Goal: Information Seeking & Learning: Find specific fact

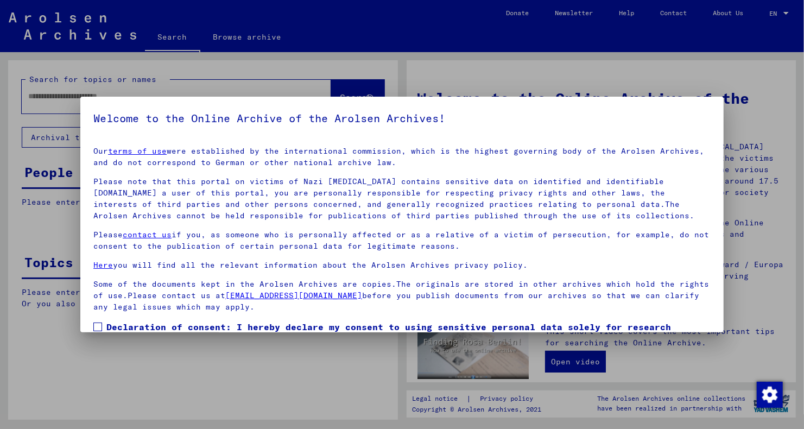
click at [102, 326] on span at bounding box center [97, 327] width 9 height 9
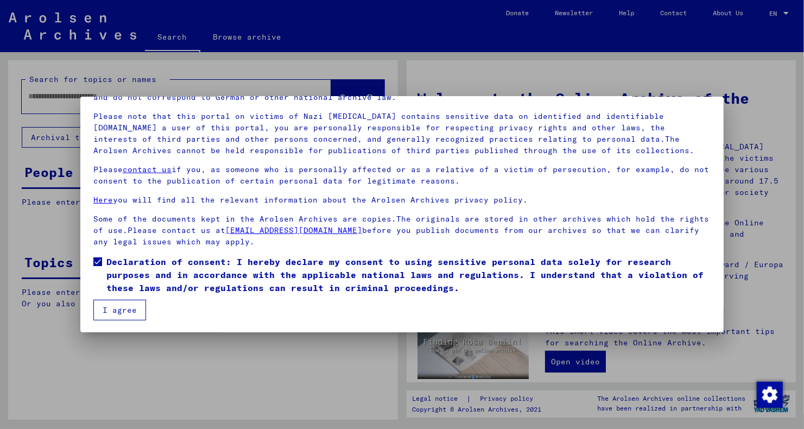
click at [119, 302] on button "I agree" at bounding box center [119, 310] width 53 height 21
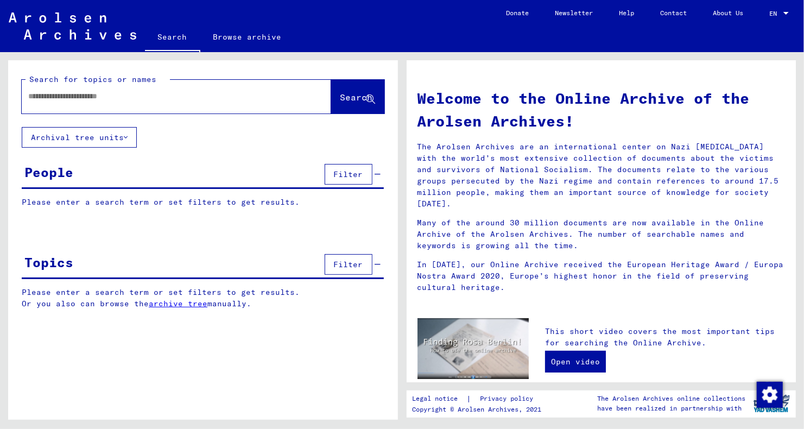
click at [73, 99] on input "text" at bounding box center [163, 96] width 270 height 11
paste input "**********"
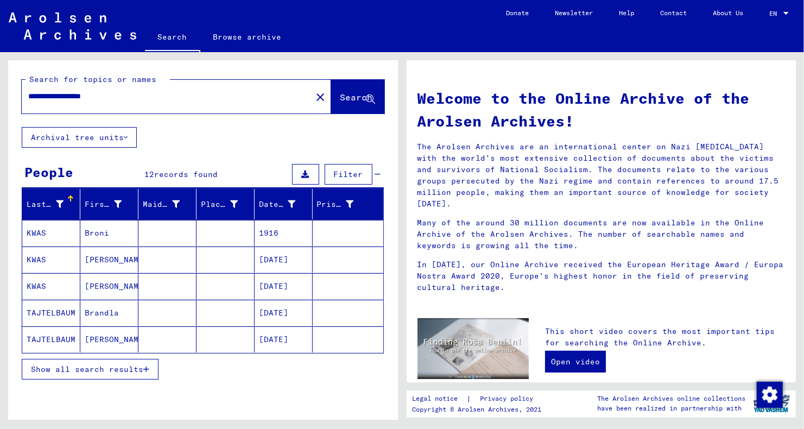
click at [114, 366] on span "Show all search results" at bounding box center [87, 369] width 112 height 10
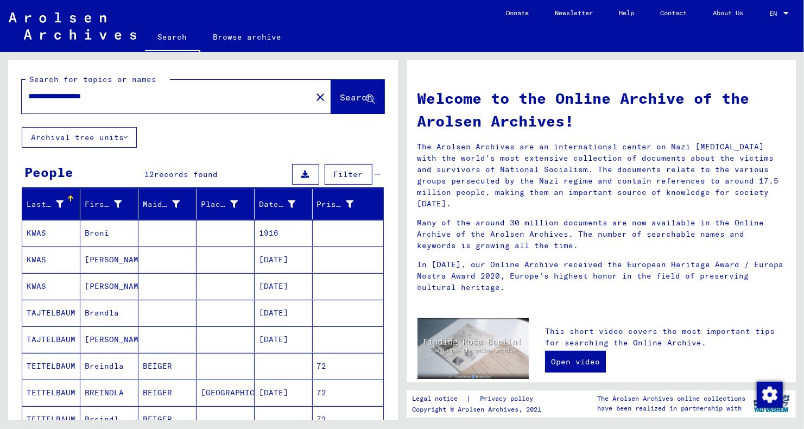
click at [90, 89] on div "**********" at bounding box center [160, 96] width 277 height 24
click at [87, 98] on input "**********" at bounding box center [163, 96] width 270 height 11
type input "**********"
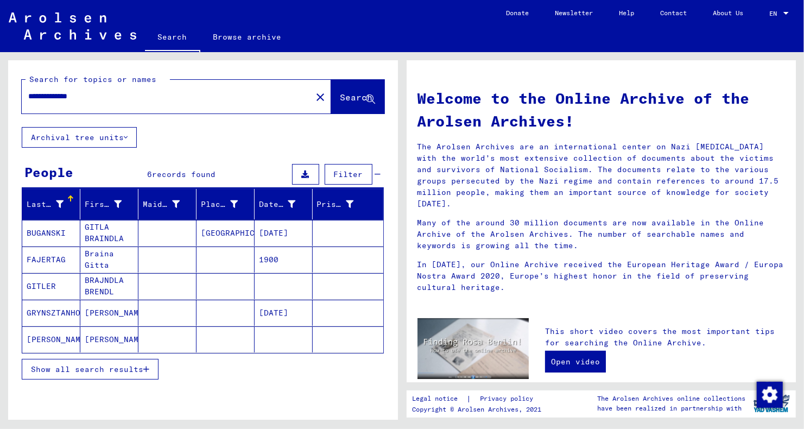
click at [102, 364] on span "Show all search results" at bounding box center [87, 369] width 112 height 10
click at [48, 286] on mat-cell "GITLER" at bounding box center [51, 286] width 58 height 26
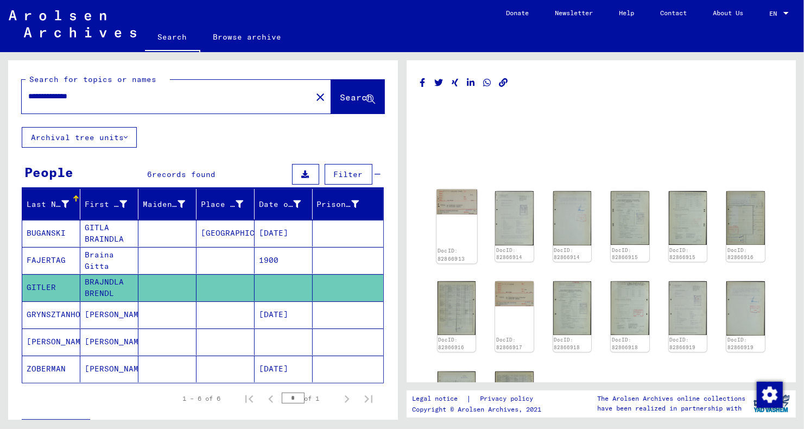
click at [452, 206] on img at bounding box center [457, 201] width 40 height 25
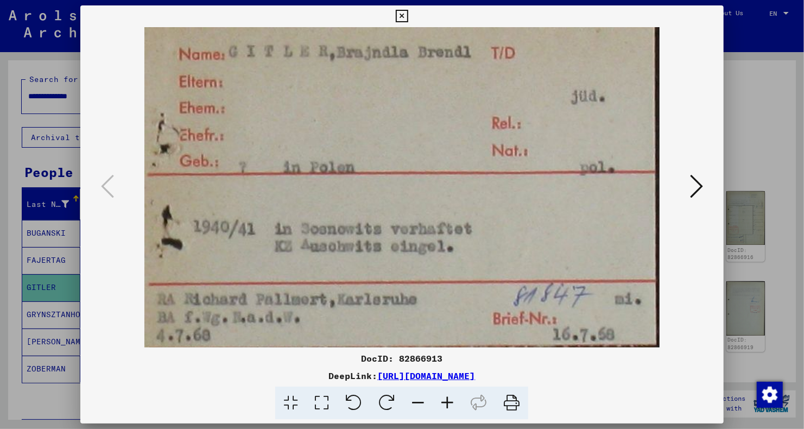
click at [694, 186] on icon at bounding box center [696, 186] width 13 height 26
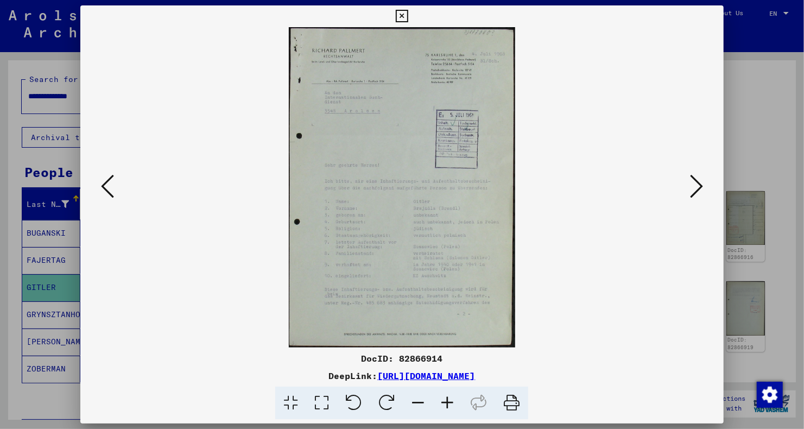
click at [447, 408] on icon at bounding box center [447, 403] width 29 height 33
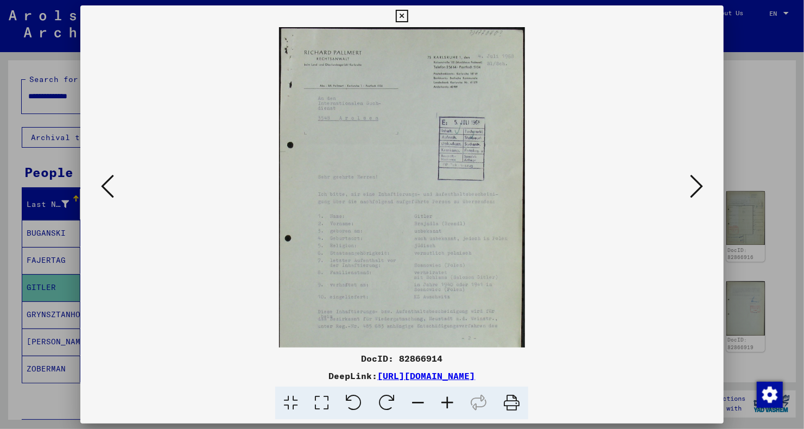
click at [447, 408] on icon at bounding box center [447, 403] width 29 height 33
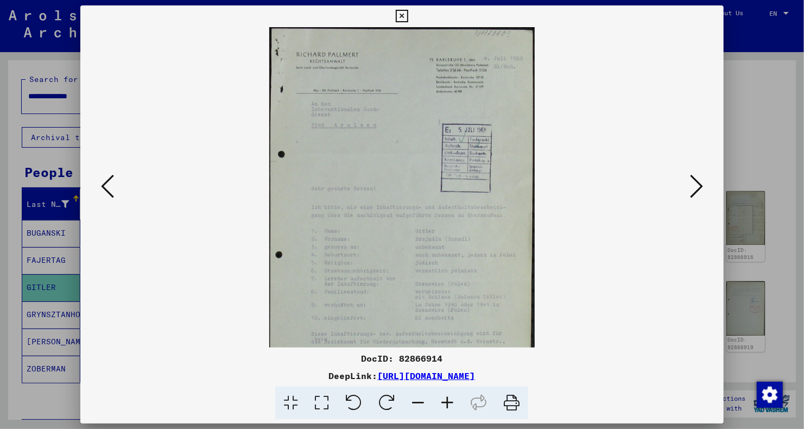
click at [447, 408] on icon at bounding box center [447, 403] width 29 height 33
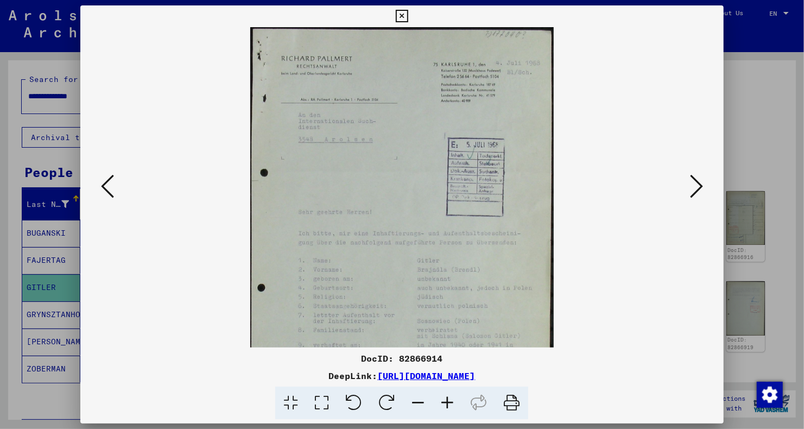
click at [447, 408] on icon at bounding box center [447, 403] width 29 height 33
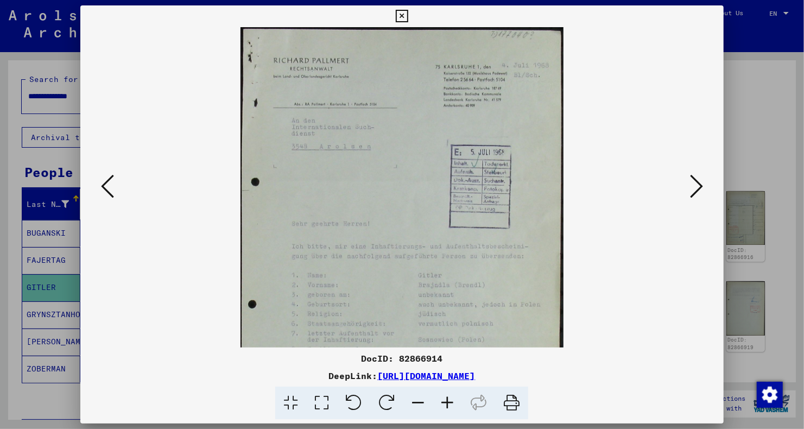
click at [447, 408] on icon at bounding box center [447, 403] width 29 height 33
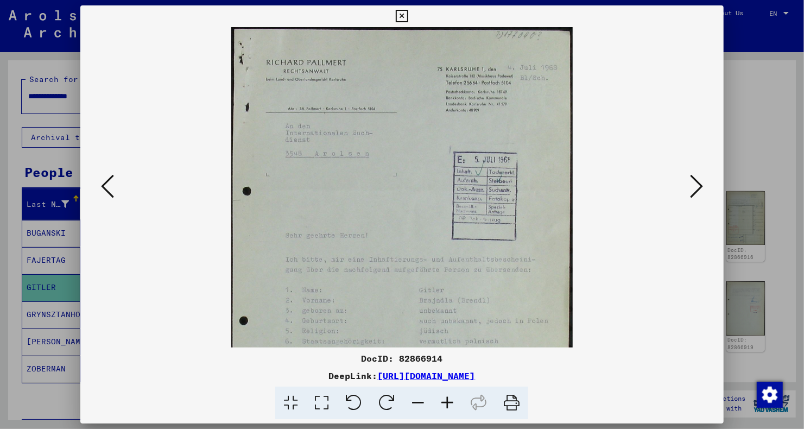
click at [447, 408] on icon at bounding box center [447, 403] width 29 height 33
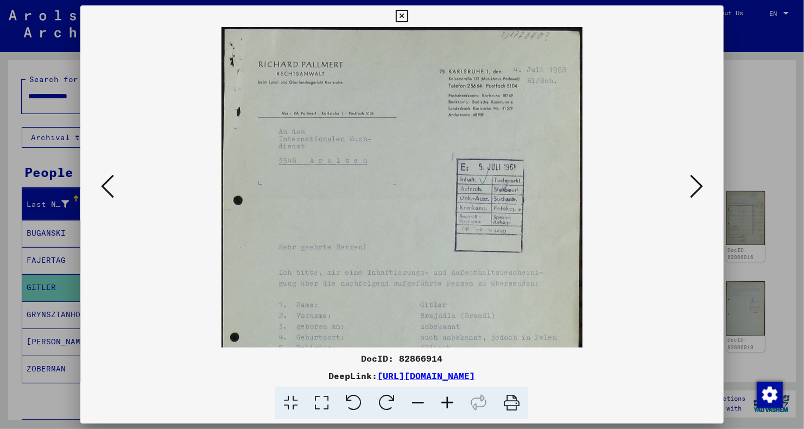
click at [447, 408] on icon at bounding box center [447, 403] width 29 height 33
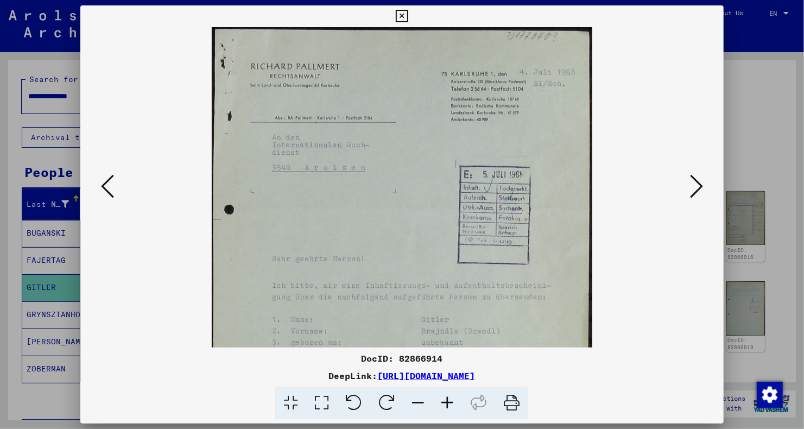
click at [447, 408] on icon at bounding box center [447, 403] width 29 height 33
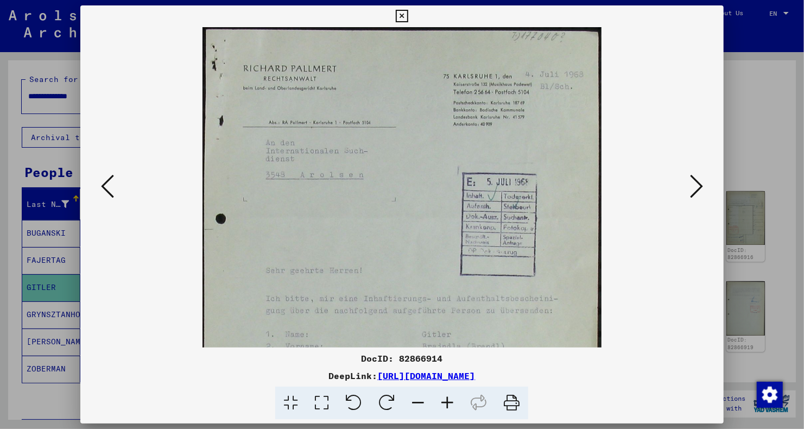
click at [447, 408] on icon at bounding box center [447, 403] width 29 height 33
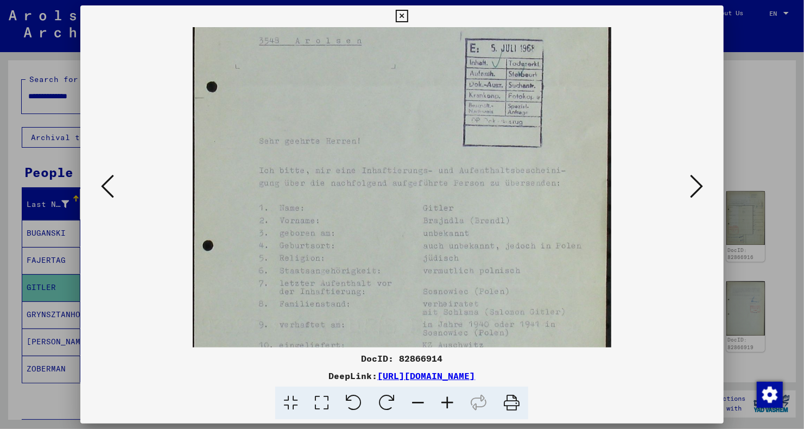
scroll to position [175, 0]
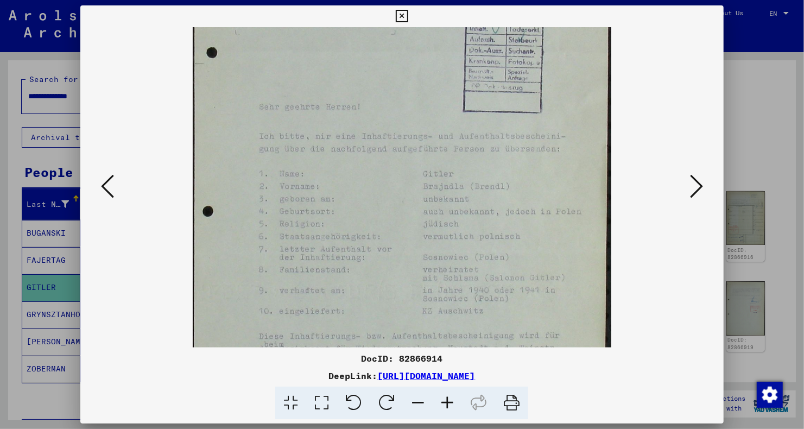
drag, startPoint x: 334, startPoint y: 274, endPoint x: 328, endPoint y: 102, distance: 172.7
click at [328, 102] on img at bounding box center [402, 148] width 419 height 592
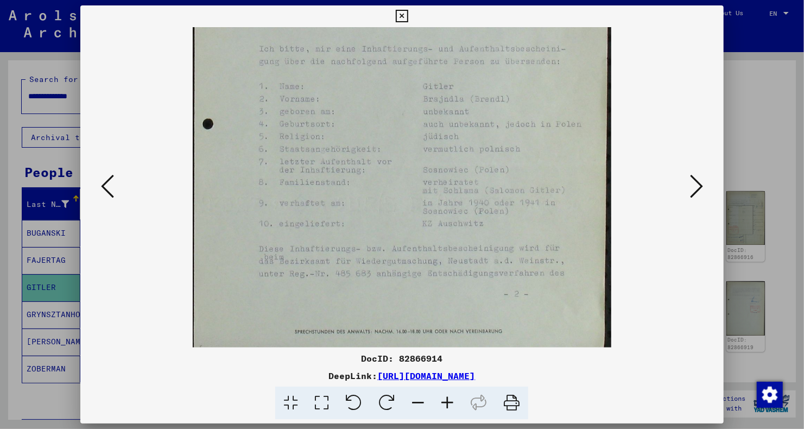
scroll to position [271, 0]
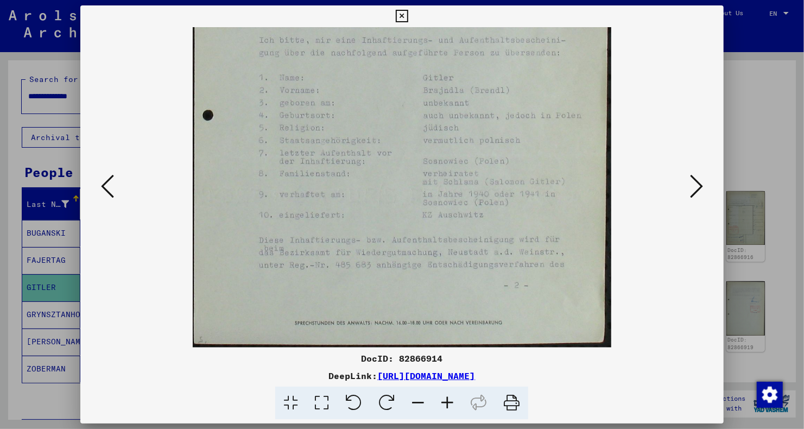
drag, startPoint x: 370, startPoint y: 308, endPoint x: 346, endPoint y: 187, distance: 124.1
click at [346, 187] on img at bounding box center [402, 52] width 419 height 592
click at [701, 187] on icon at bounding box center [696, 186] width 13 height 26
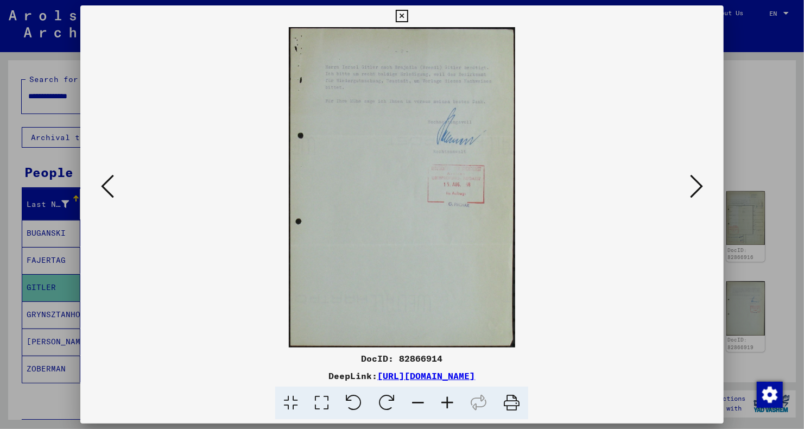
click at [446, 404] on icon at bounding box center [447, 403] width 29 height 33
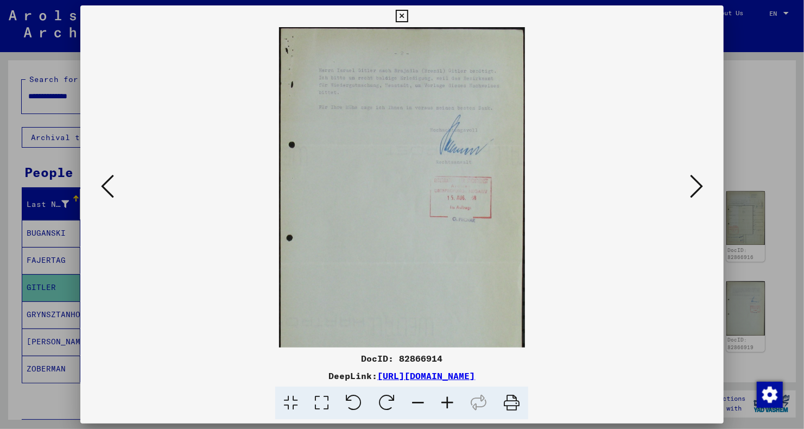
click at [446, 404] on icon at bounding box center [447, 403] width 29 height 33
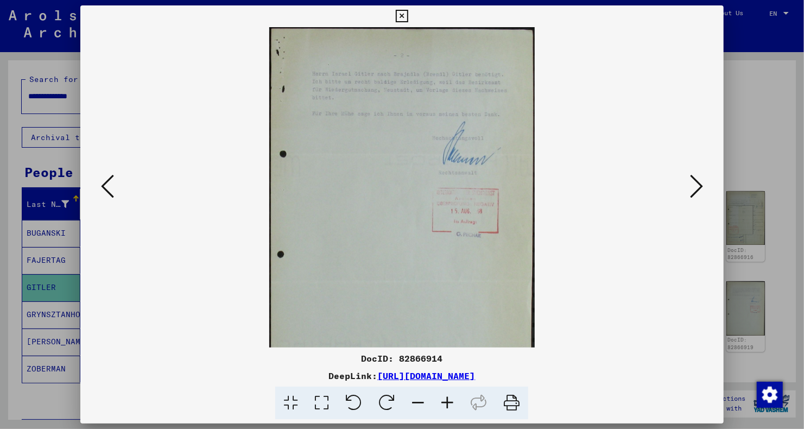
click at [446, 404] on icon at bounding box center [447, 403] width 29 height 33
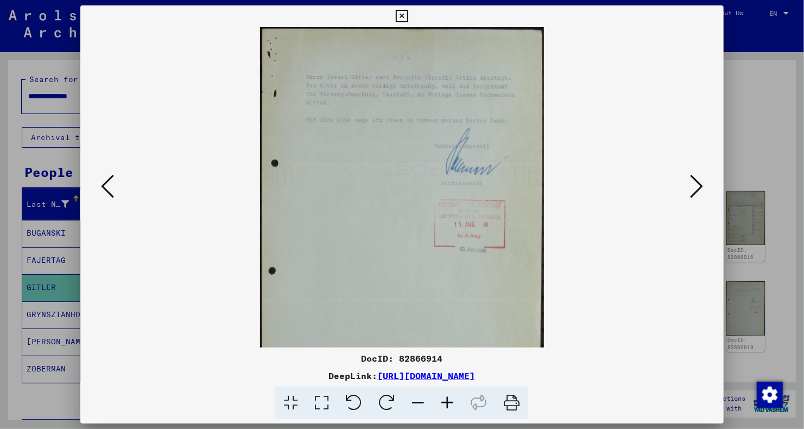
click at [446, 404] on icon at bounding box center [447, 403] width 29 height 33
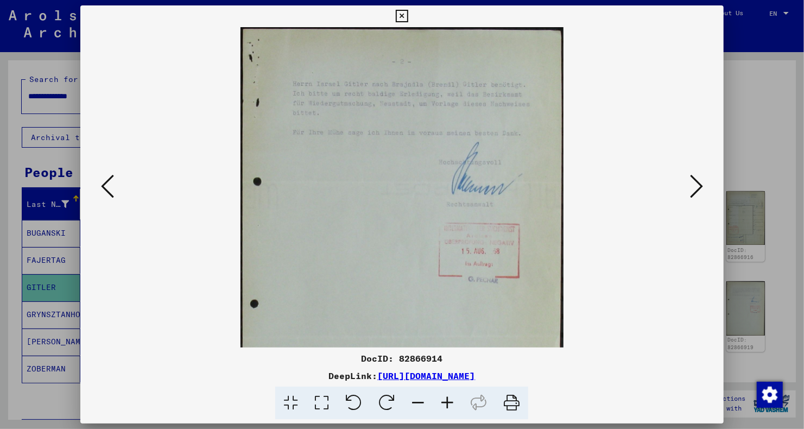
click at [446, 404] on icon at bounding box center [447, 403] width 29 height 33
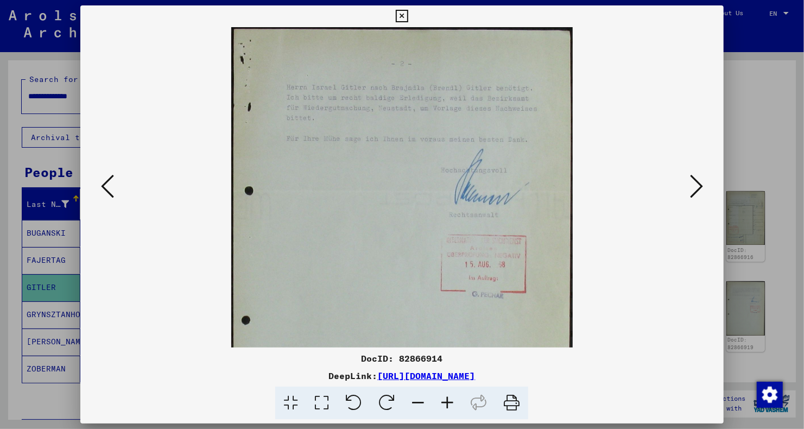
click at [446, 404] on icon at bounding box center [447, 403] width 29 height 33
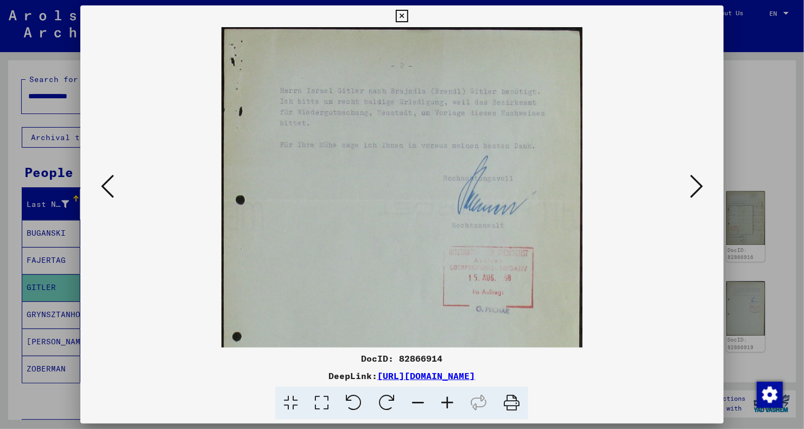
click at [446, 404] on icon at bounding box center [447, 403] width 29 height 33
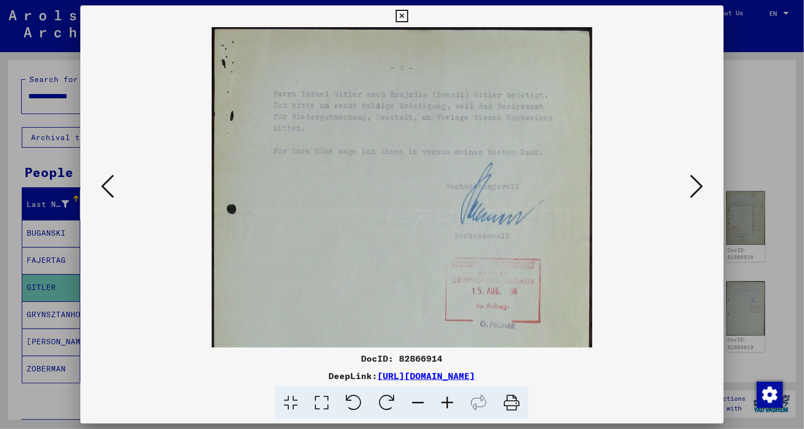
click at [446, 404] on icon at bounding box center [447, 403] width 29 height 33
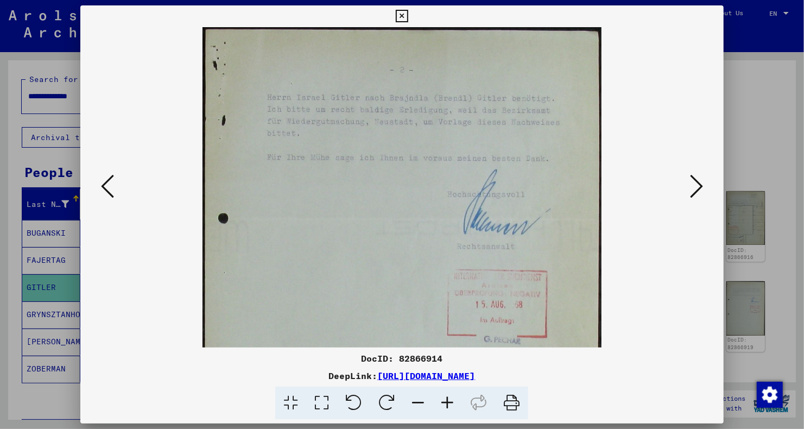
click at [446, 404] on icon at bounding box center [447, 403] width 29 height 33
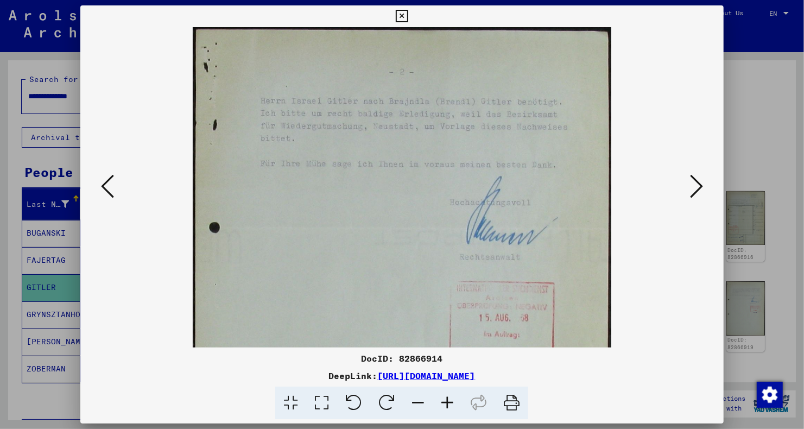
click at [446, 404] on icon at bounding box center [447, 403] width 29 height 33
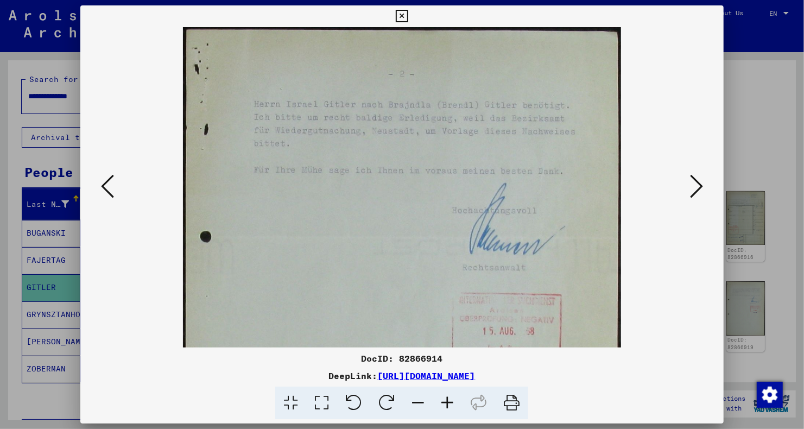
click at [698, 181] on icon at bounding box center [696, 186] width 13 height 26
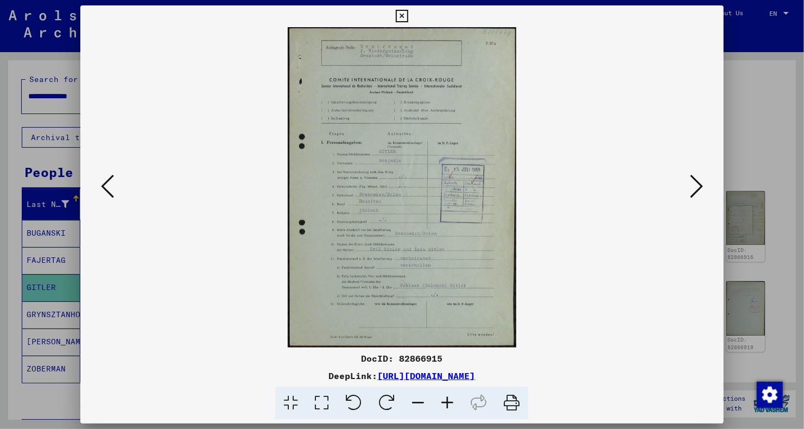
click at [443, 399] on icon at bounding box center [447, 403] width 29 height 33
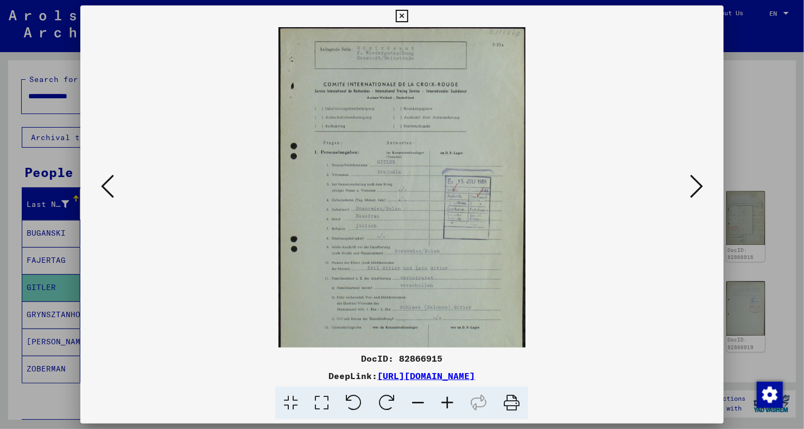
click at [443, 399] on icon at bounding box center [447, 403] width 29 height 33
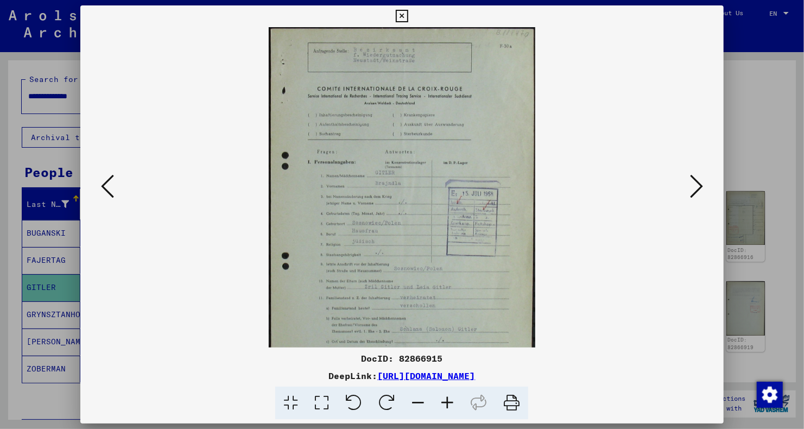
click at [443, 399] on icon at bounding box center [447, 403] width 29 height 33
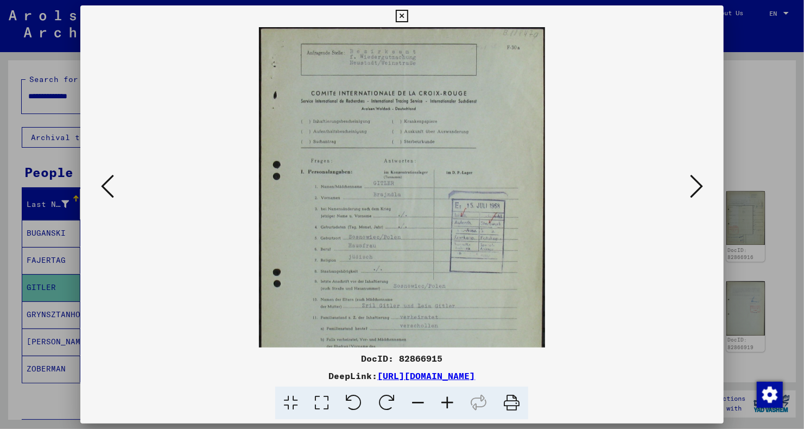
click at [443, 399] on icon at bounding box center [447, 403] width 29 height 33
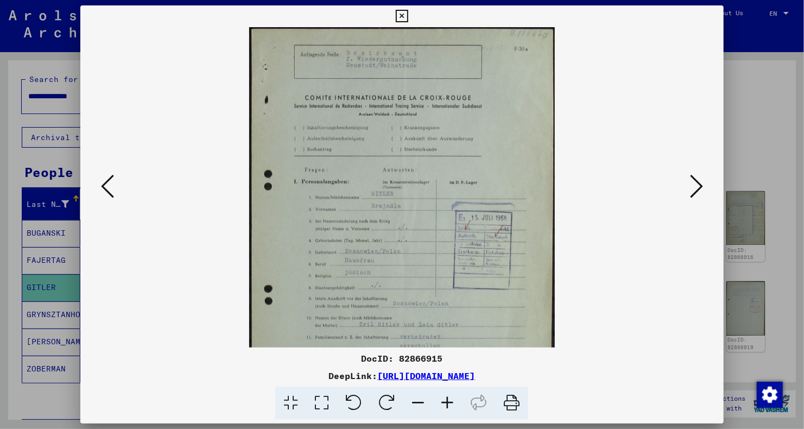
click at [443, 399] on icon at bounding box center [447, 403] width 29 height 33
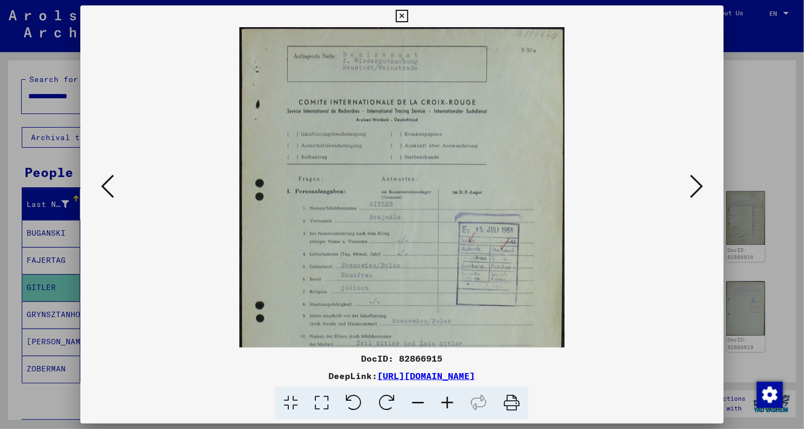
click at [443, 399] on icon at bounding box center [447, 403] width 29 height 33
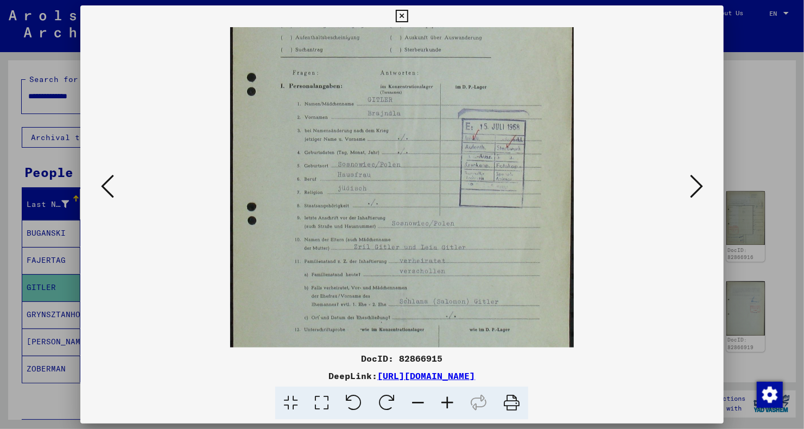
scroll to position [123, 0]
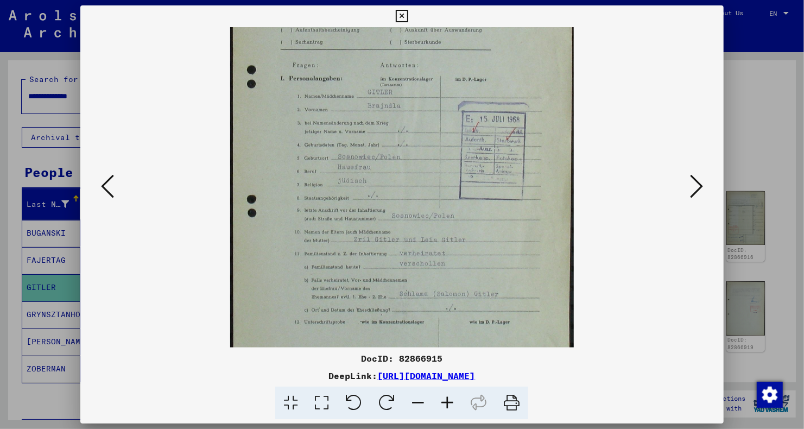
drag, startPoint x: 417, startPoint y: 308, endPoint x: 372, endPoint y: 187, distance: 129.2
click at [372, 187] on img at bounding box center [402, 145] width 344 height 483
click at [404, 12] on icon at bounding box center [402, 16] width 12 height 13
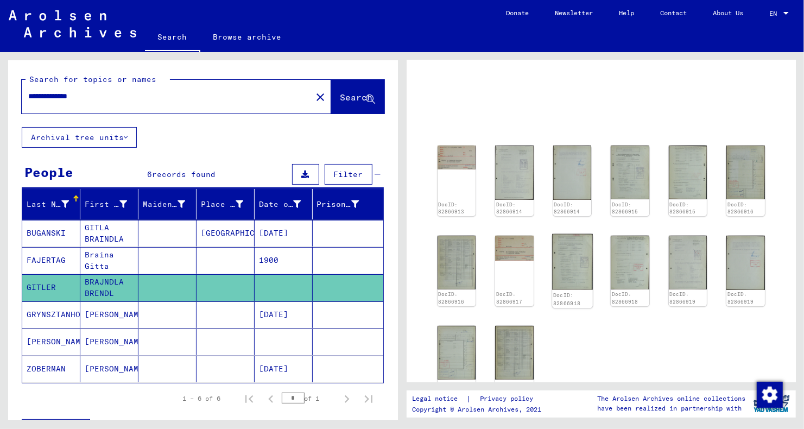
scroll to position [109, 0]
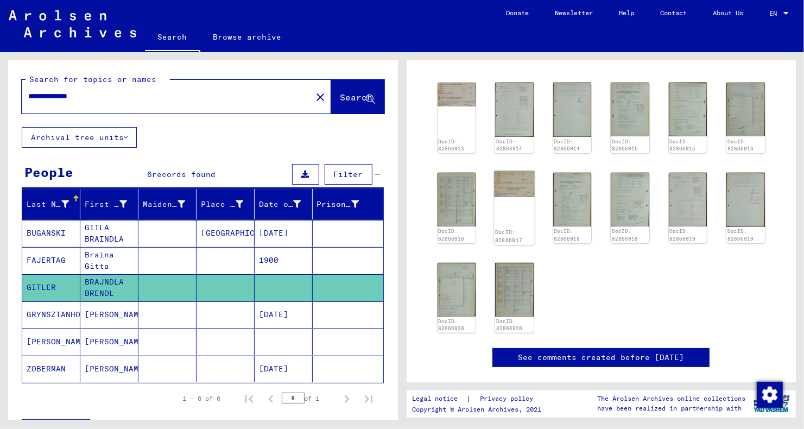
click at [519, 185] on img at bounding box center [514, 184] width 40 height 27
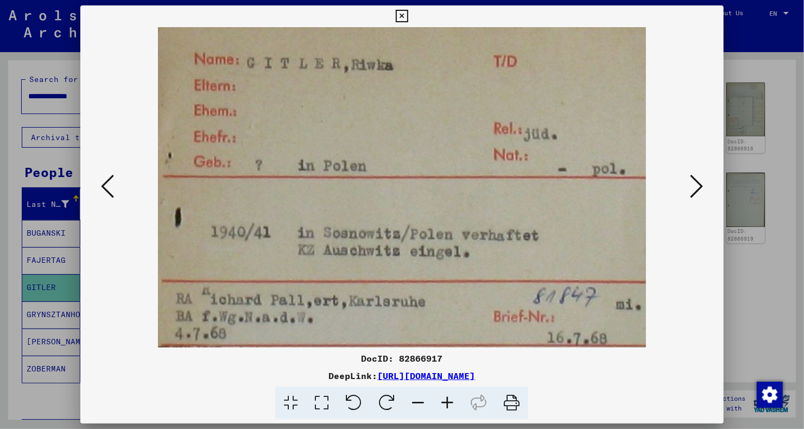
click at [698, 185] on icon at bounding box center [696, 186] width 13 height 26
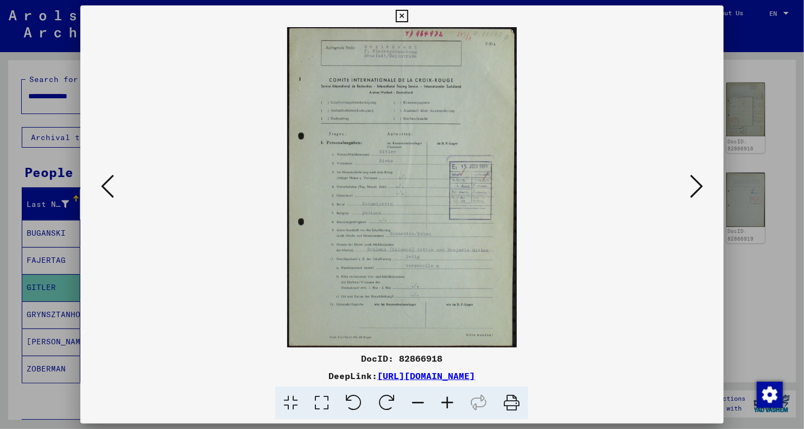
click at [698, 185] on icon at bounding box center [696, 186] width 13 height 26
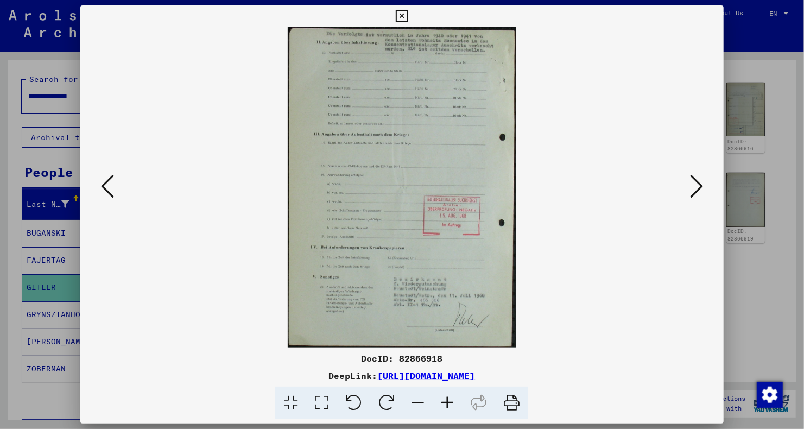
click at [698, 185] on icon at bounding box center [696, 186] width 13 height 26
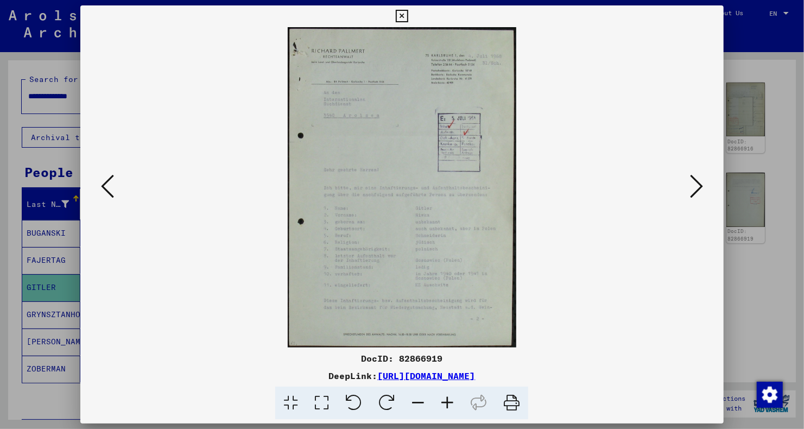
drag, startPoint x: 698, startPoint y: 185, endPoint x: 568, endPoint y: 232, distance: 138.1
click at [568, 232] on div at bounding box center [401, 187] width 643 height 320
click at [698, 176] on icon at bounding box center [696, 186] width 13 height 26
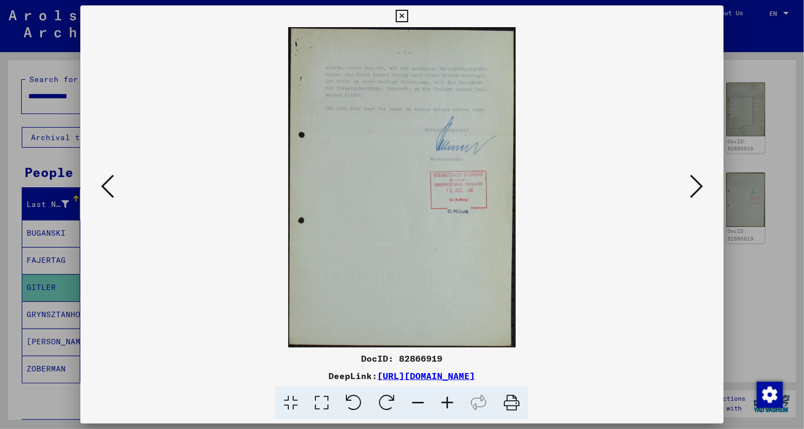
click at [692, 182] on icon at bounding box center [696, 186] width 13 height 26
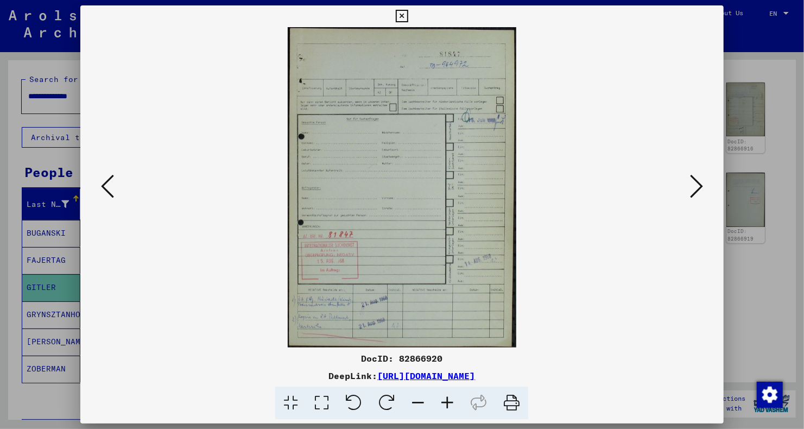
click at [691, 182] on icon at bounding box center [696, 186] width 13 height 26
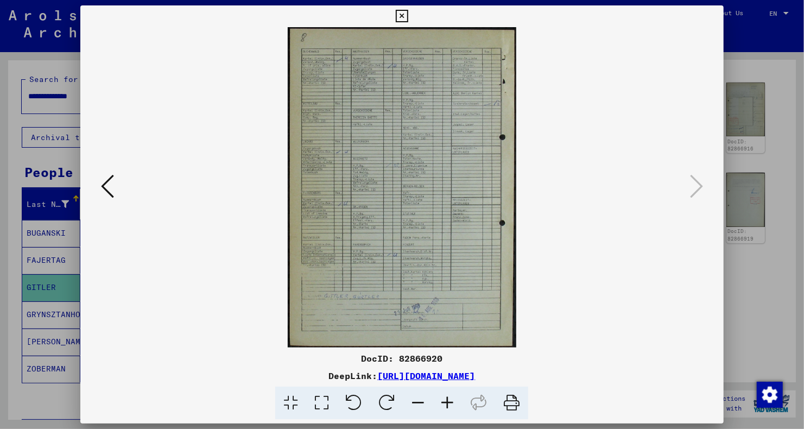
click at [51, 346] on div at bounding box center [402, 214] width 804 height 429
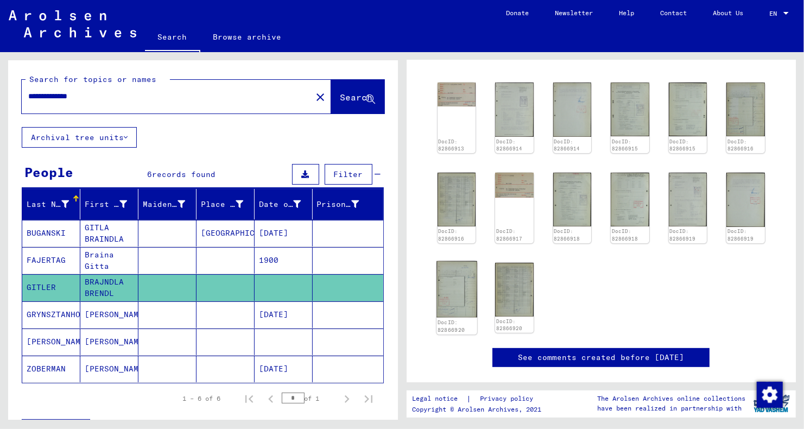
click at [453, 281] on img at bounding box center [457, 289] width 40 height 56
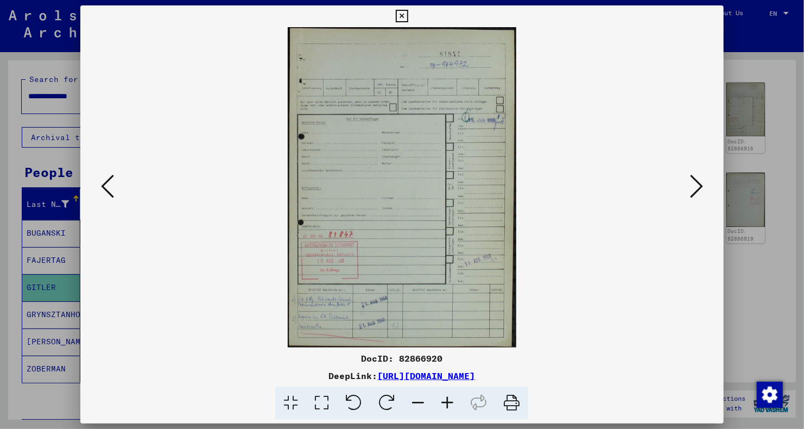
click at [443, 405] on icon at bounding box center [447, 403] width 29 height 33
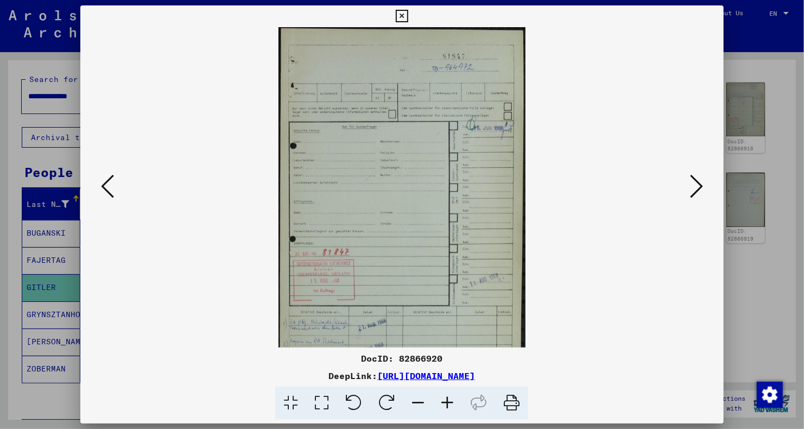
click at [443, 404] on icon at bounding box center [447, 403] width 29 height 33
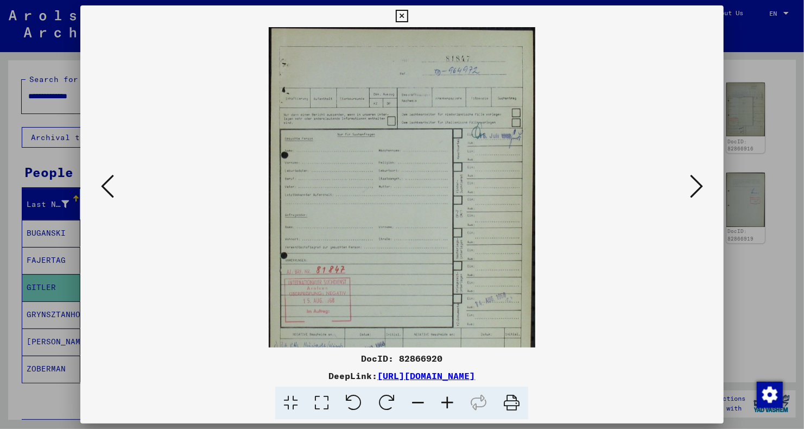
click at [422, 402] on icon at bounding box center [417, 403] width 29 height 33
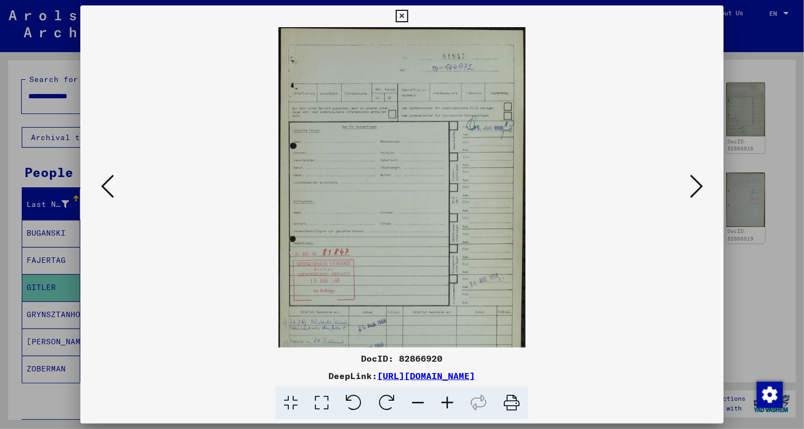
click at [692, 183] on icon at bounding box center [696, 186] width 13 height 26
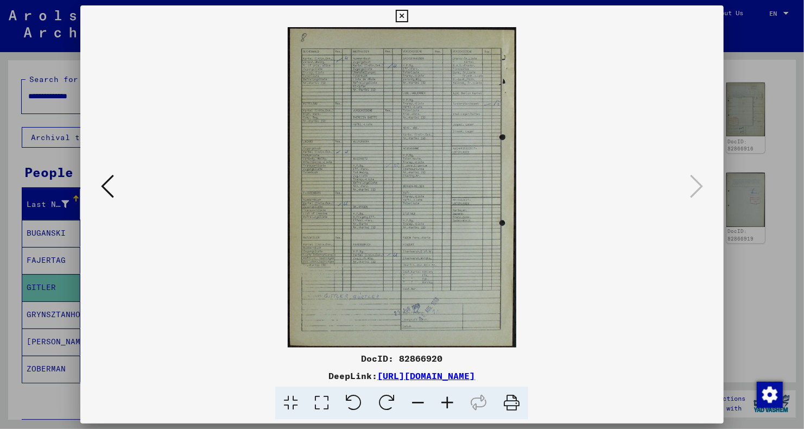
click at [111, 189] on icon at bounding box center [107, 186] width 13 height 26
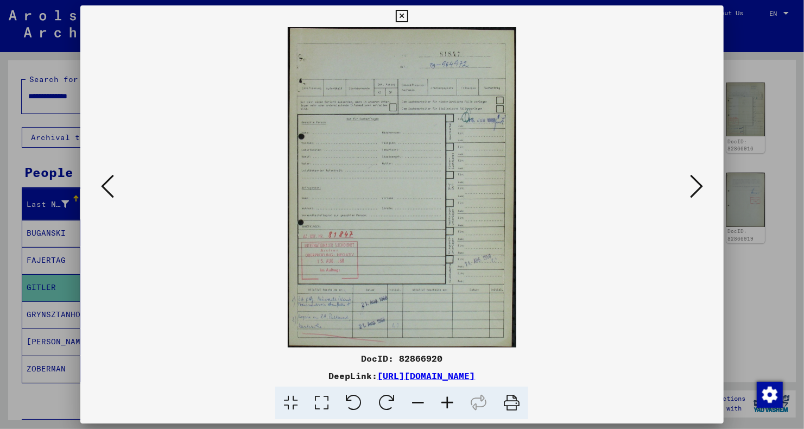
click at [111, 189] on icon at bounding box center [107, 186] width 13 height 26
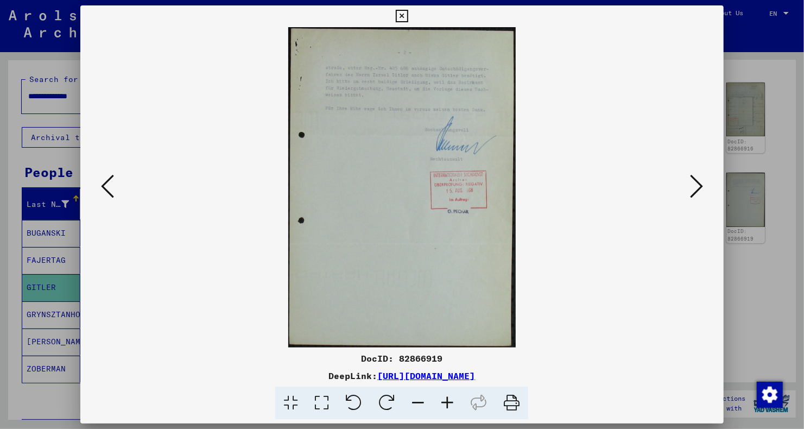
click at [111, 189] on icon at bounding box center [107, 186] width 13 height 26
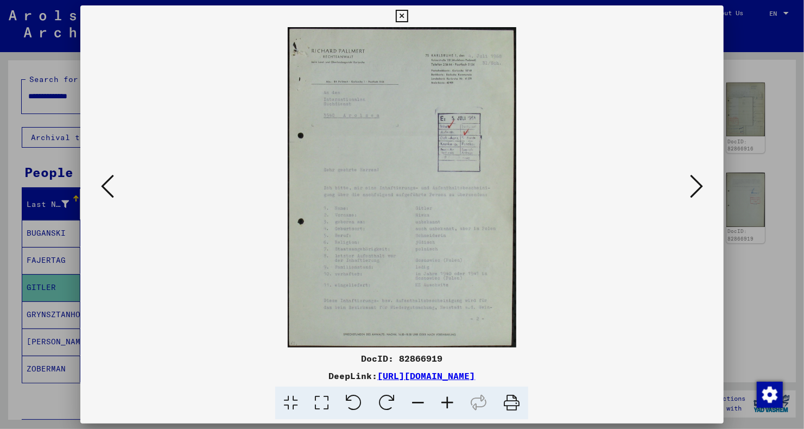
click at [111, 189] on icon at bounding box center [107, 186] width 13 height 26
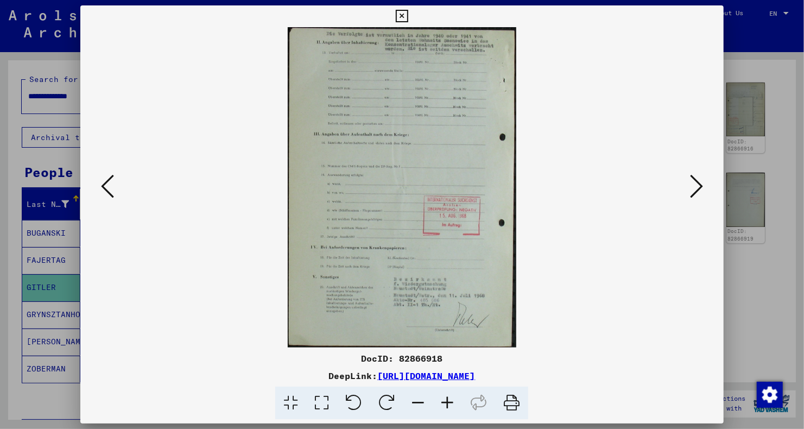
click at [111, 189] on icon at bounding box center [107, 186] width 13 height 26
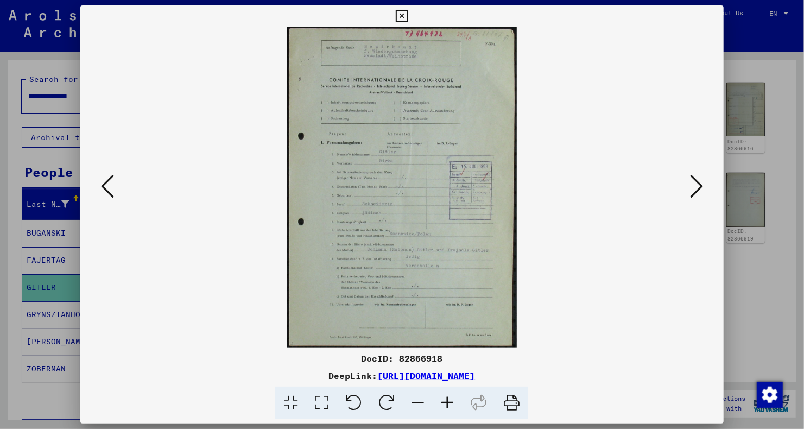
click at [440, 401] on icon at bounding box center [447, 403] width 29 height 33
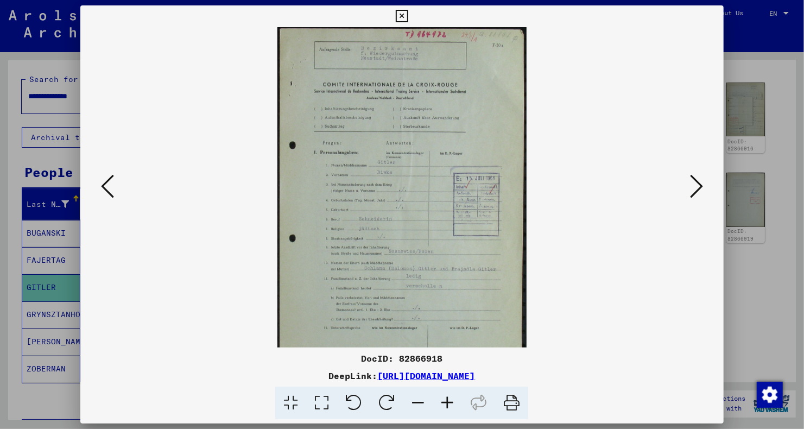
click at [440, 401] on icon at bounding box center [447, 403] width 29 height 33
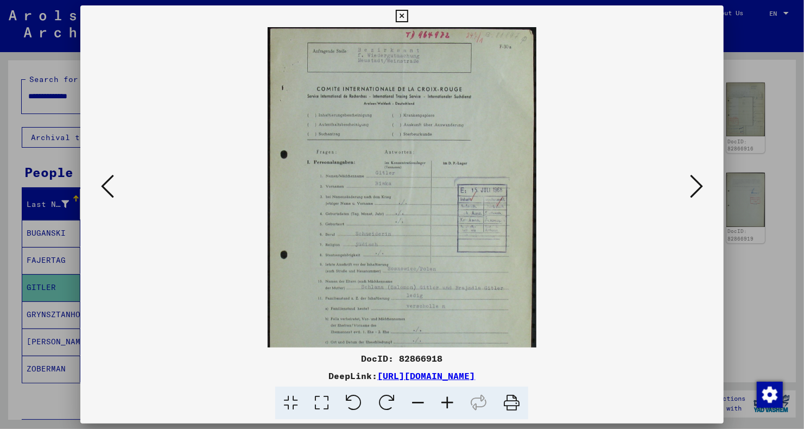
click at [440, 401] on icon at bounding box center [447, 403] width 29 height 33
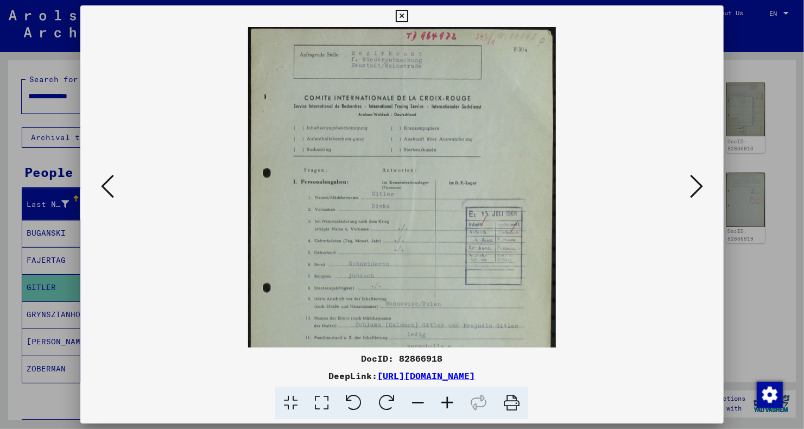
click at [440, 401] on icon at bounding box center [447, 403] width 29 height 33
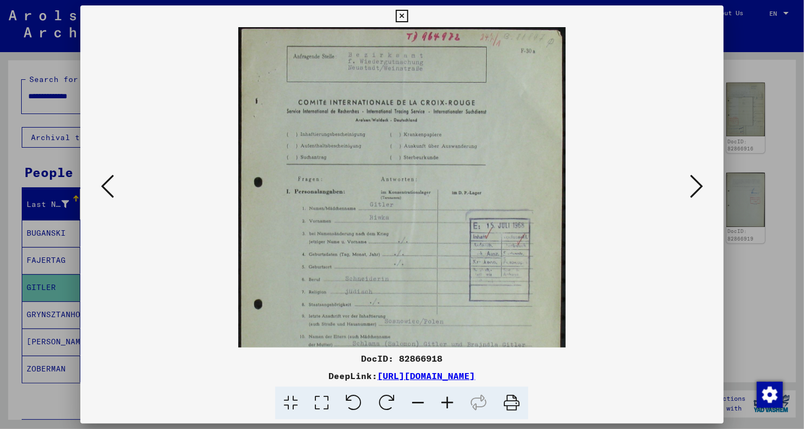
click at [440, 401] on icon at bounding box center [447, 403] width 29 height 33
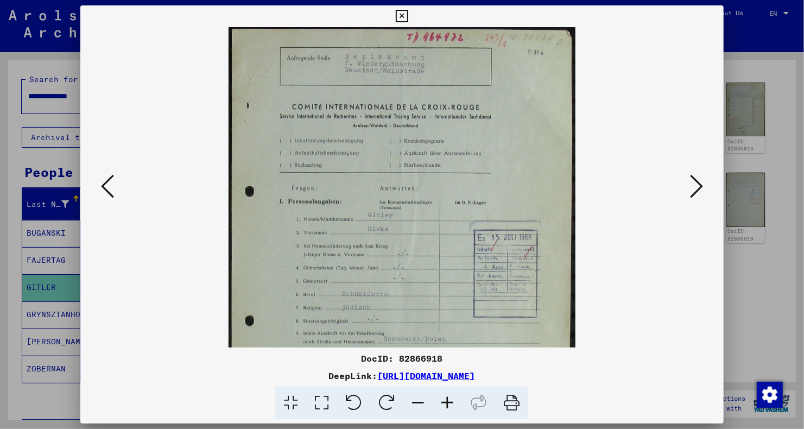
click at [440, 401] on icon at bounding box center [447, 403] width 29 height 33
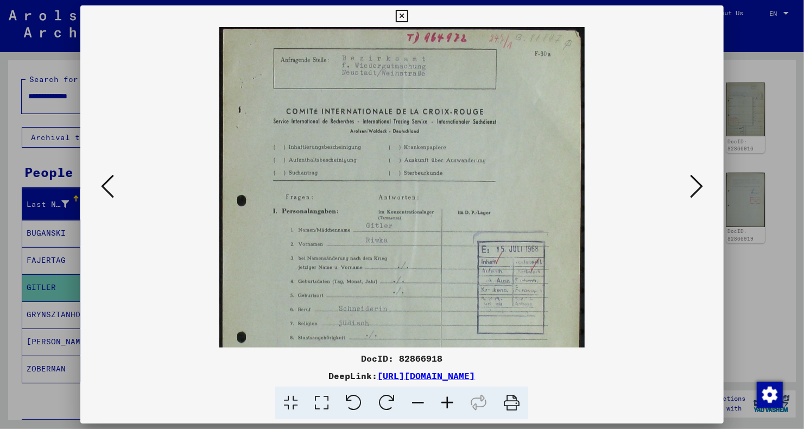
click at [440, 401] on icon at bounding box center [447, 403] width 29 height 33
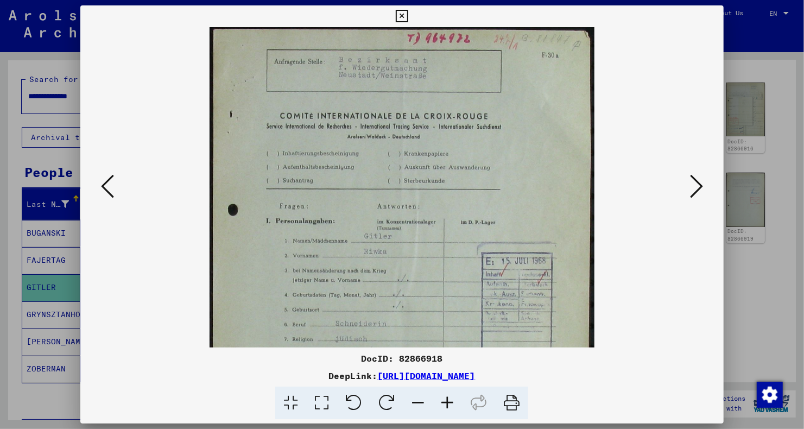
click at [440, 401] on icon at bounding box center [447, 403] width 29 height 33
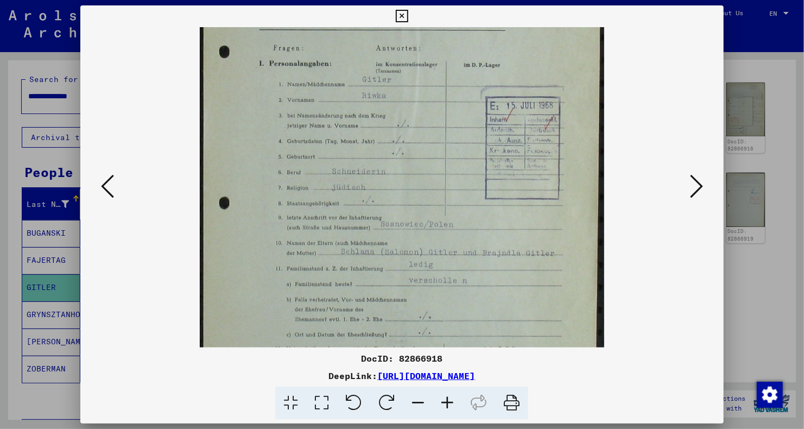
scroll to position [168, 0]
drag, startPoint x: 324, startPoint y: 261, endPoint x: 321, endPoint y: 102, distance: 159.7
click at [321, 102] on img at bounding box center [402, 141] width 405 height 565
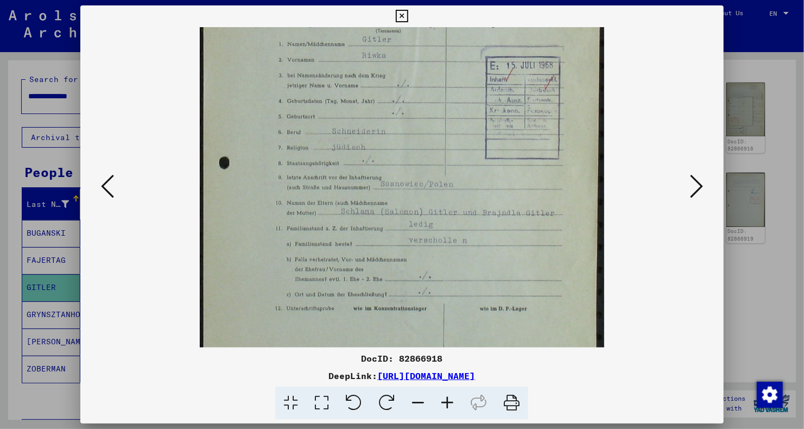
scroll to position [209, 0]
drag, startPoint x: 304, startPoint y: 313, endPoint x: 311, endPoint y: 275, distance: 38.7
click at [311, 275] on img at bounding box center [402, 100] width 405 height 565
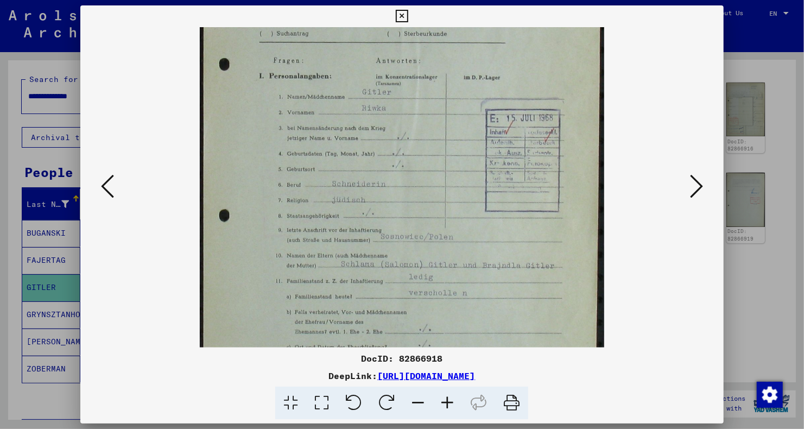
scroll to position [152, 0]
drag, startPoint x: 410, startPoint y: 189, endPoint x: 388, endPoint y: 249, distance: 63.7
click at [388, 249] on img at bounding box center [402, 157] width 405 height 565
click at [105, 187] on icon at bounding box center [107, 186] width 13 height 26
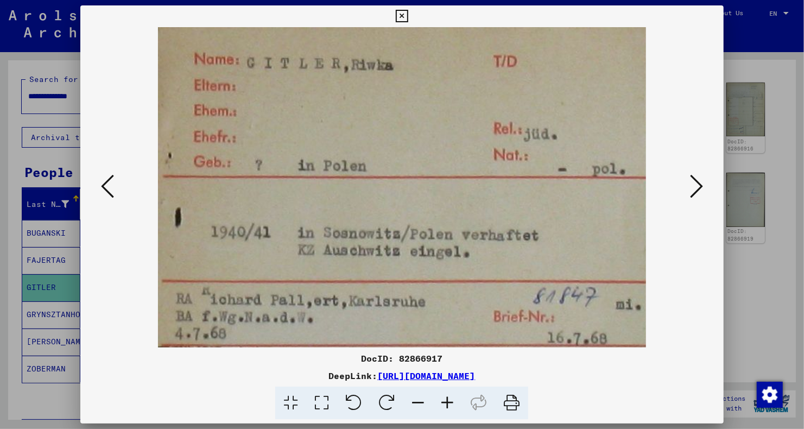
click at [705, 195] on button at bounding box center [697, 187] width 20 height 31
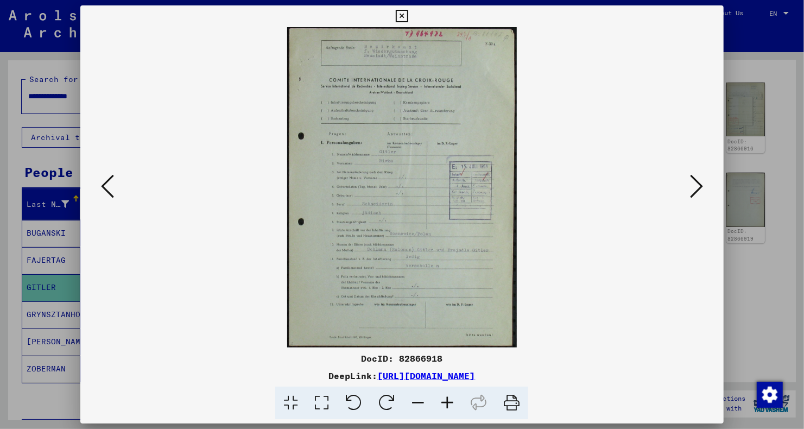
click at [450, 406] on icon at bounding box center [447, 403] width 29 height 33
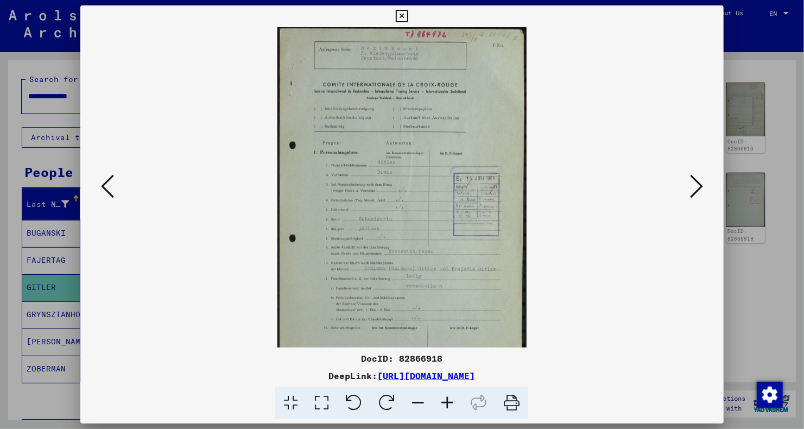
click at [450, 406] on icon at bounding box center [447, 403] width 29 height 33
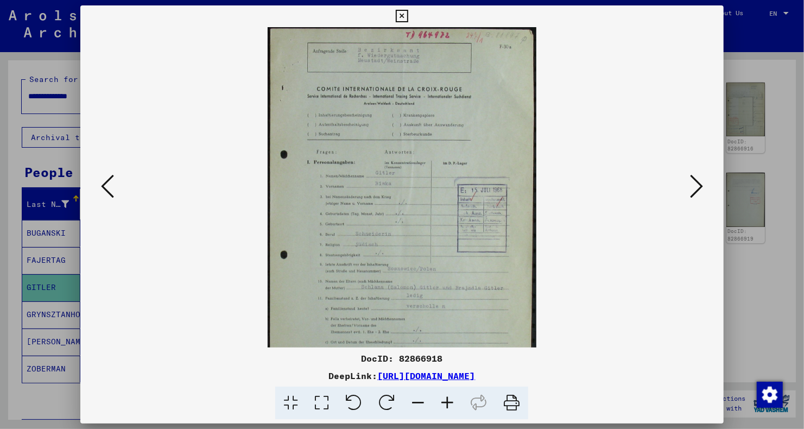
click at [450, 406] on icon at bounding box center [447, 403] width 29 height 33
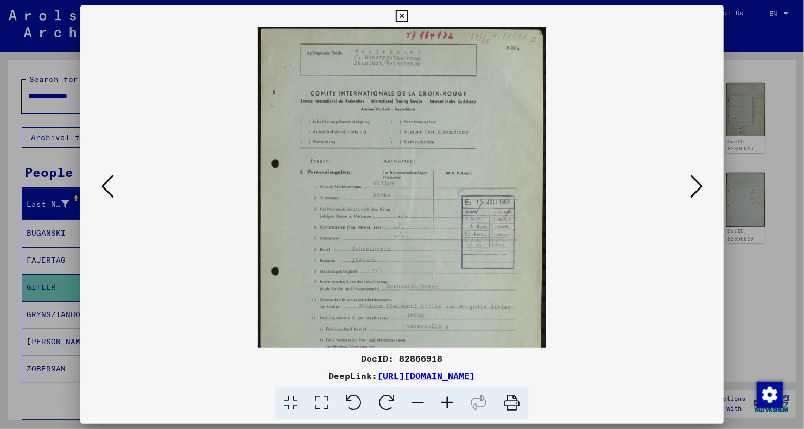
click at [450, 406] on icon at bounding box center [447, 403] width 29 height 33
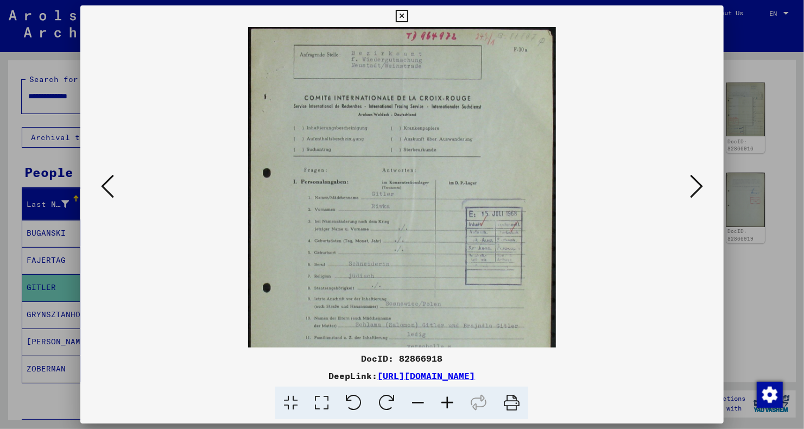
click at [450, 406] on icon at bounding box center [447, 403] width 29 height 33
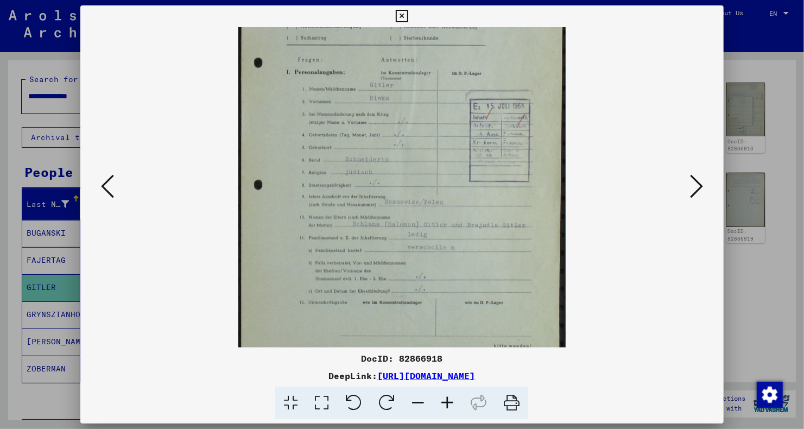
scroll to position [127, 0]
drag, startPoint x: 403, startPoint y: 307, endPoint x: 384, endPoint y: 183, distance: 125.8
click at [384, 183] on img at bounding box center [401, 129] width 327 height 456
click at [110, 189] on icon at bounding box center [107, 186] width 13 height 26
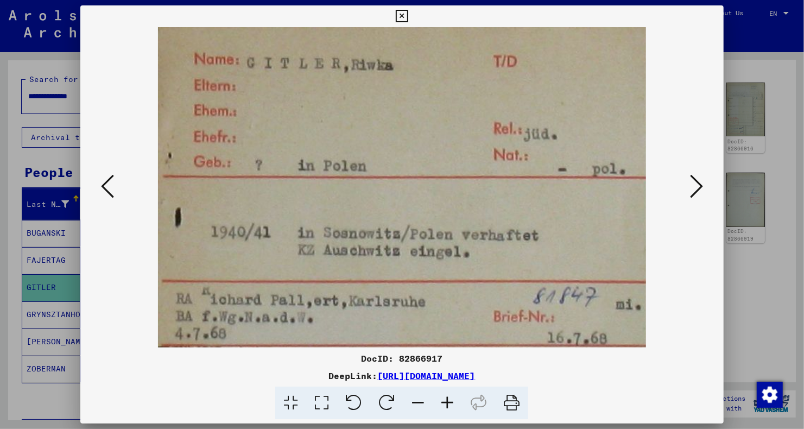
click at [110, 189] on icon at bounding box center [107, 186] width 13 height 26
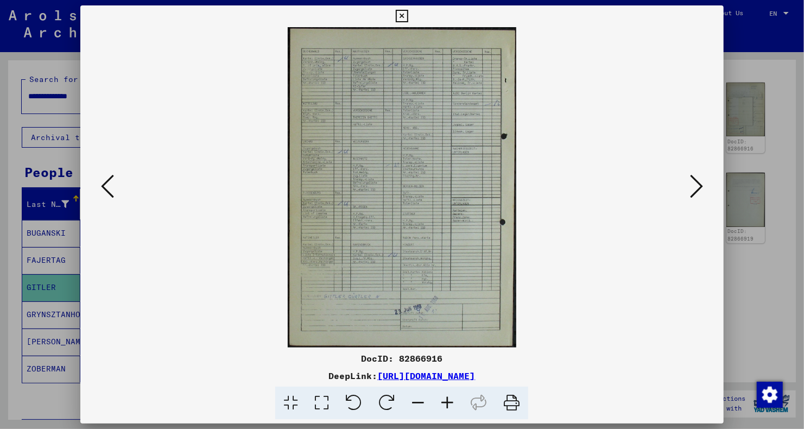
click at [110, 189] on icon at bounding box center [107, 186] width 13 height 26
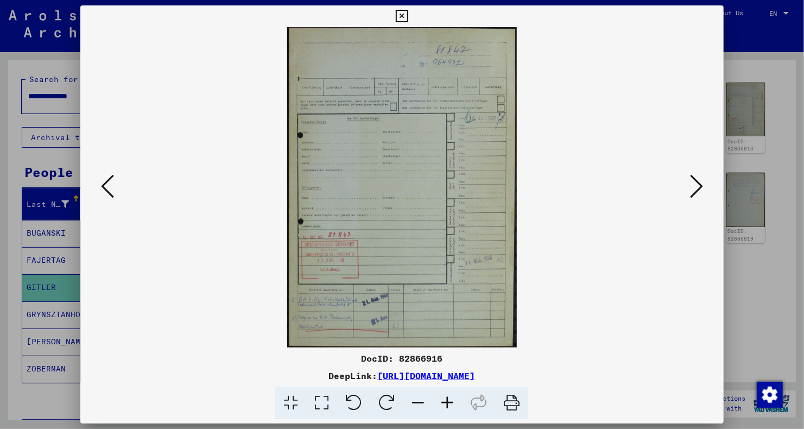
click at [110, 189] on icon at bounding box center [107, 186] width 13 height 26
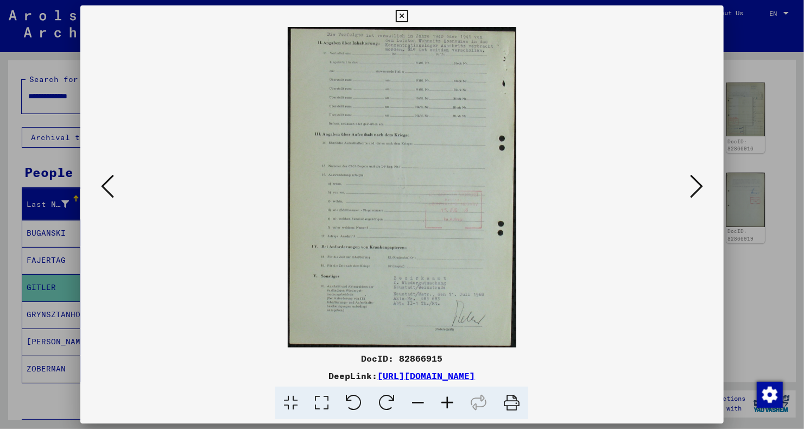
click at [110, 189] on icon at bounding box center [107, 186] width 13 height 26
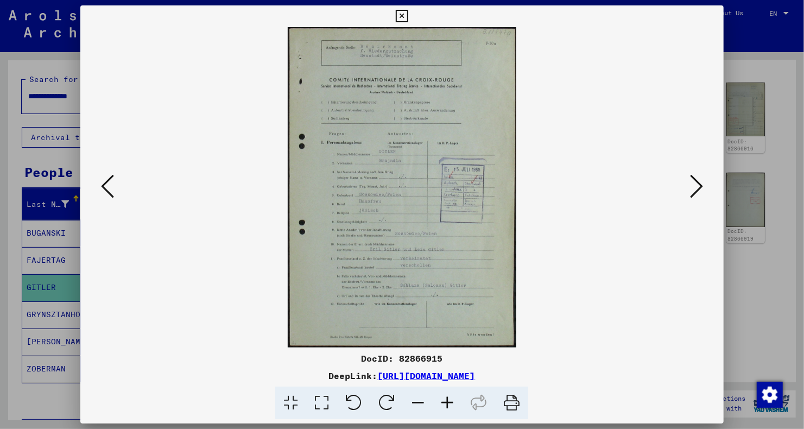
click at [447, 403] on icon at bounding box center [447, 403] width 29 height 33
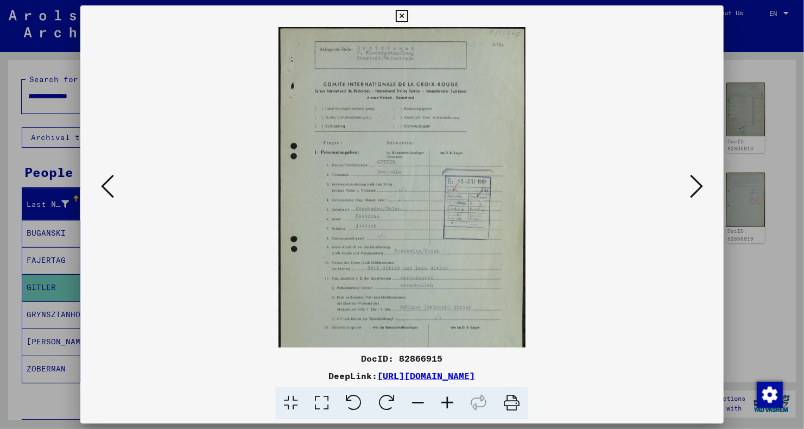
click at [447, 403] on icon at bounding box center [447, 403] width 29 height 33
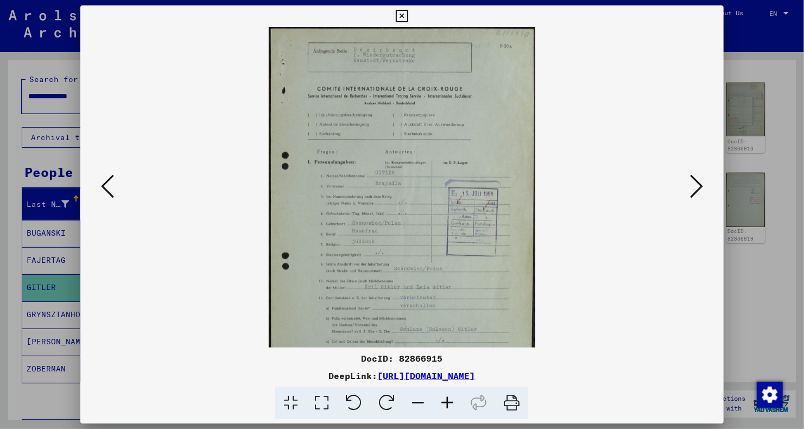
click at [447, 403] on icon at bounding box center [447, 403] width 29 height 33
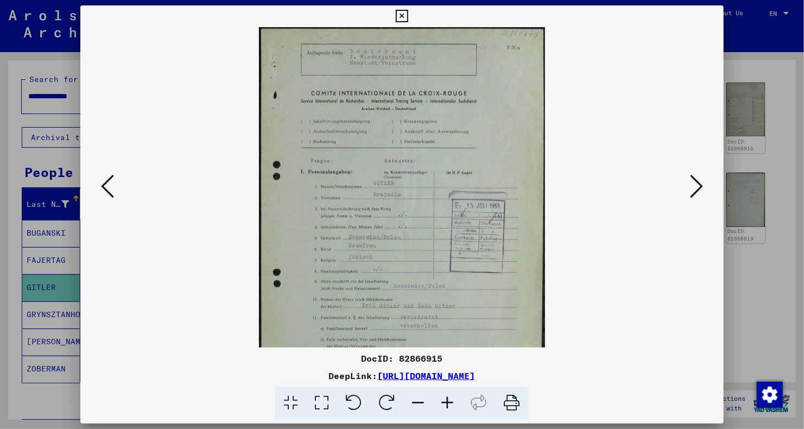
click at [447, 403] on icon at bounding box center [447, 403] width 29 height 33
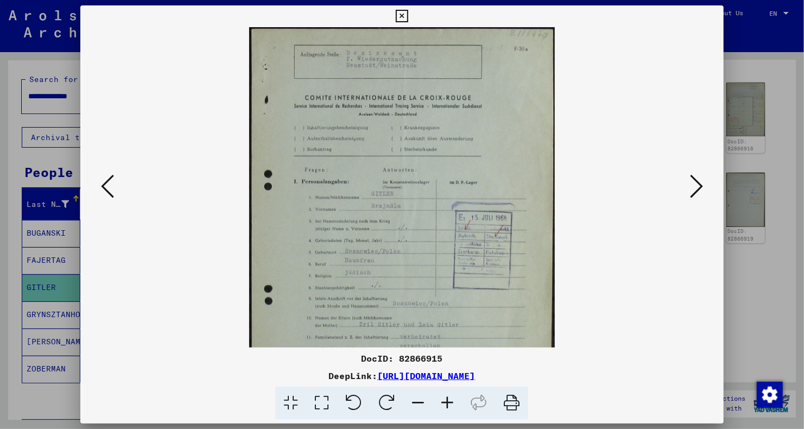
click at [447, 403] on icon at bounding box center [447, 403] width 29 height 33
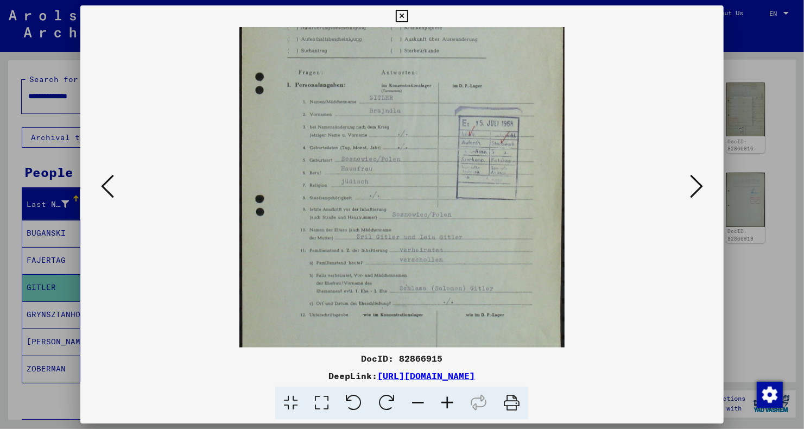
scroll to position [112, 0]
drag, startPoint x: 387, startPoint y: 306, endPoint x: 385, endPoint y: 198, distance: 108.1
click at [385, 198] on img at bounding box center [401, 143] width 325 height 456
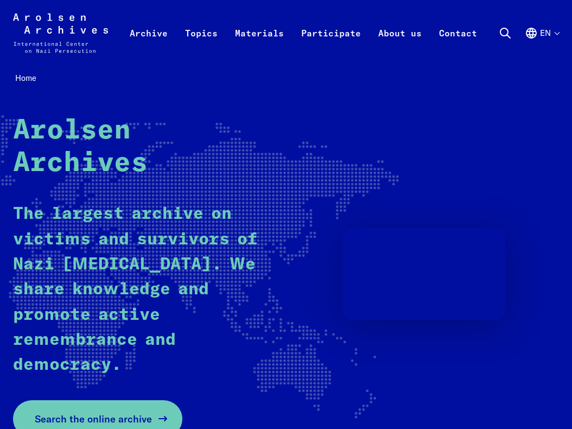
click at [62, 416] on span "Search the online archive" at bounding box center [93, 419] width 117 height 15
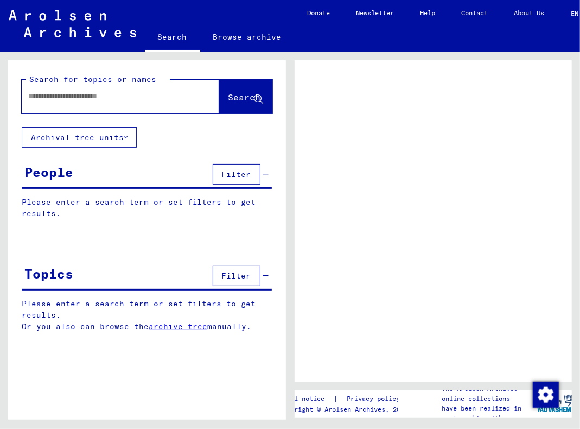
click at [76, 103] on div at bounding box center [108, 96] width 172 height 24
click at [68, 103] on div at bounding box center [108, 96] width 172 height 24
click at [56, 100] on input "text" at bounding box center [110, 96] width 165 height 11
paste input "**********"
type input "**********"
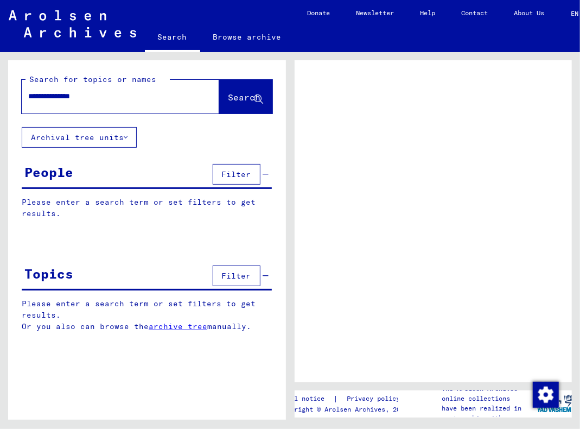
click at [232, 98] on span "Search" at bounding box center [245, 97] width 33 height 11
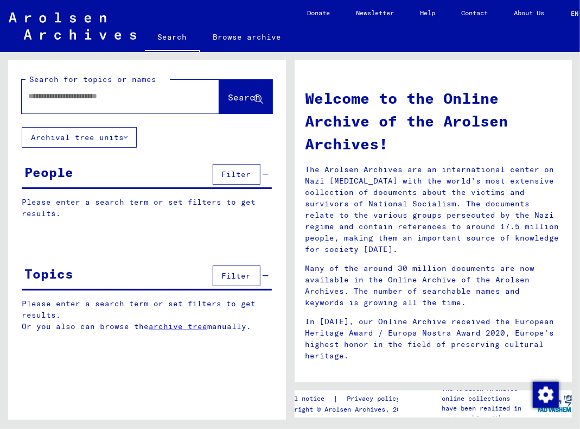
click at [100, 99] on input "text" at bounding box center [107, 96] width 159 height 11
type input "**********"
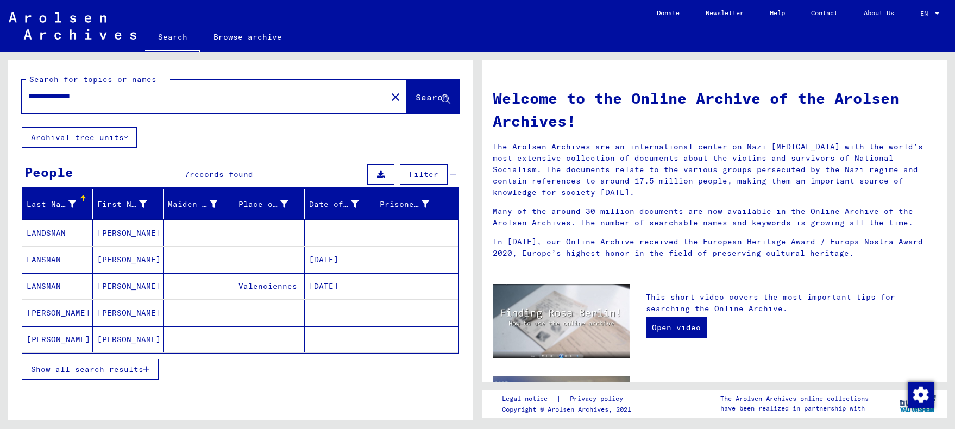
click at [52, 233] on mat-cell "LANDSMAN" at bounding box center [57, 233] width 71 height 26
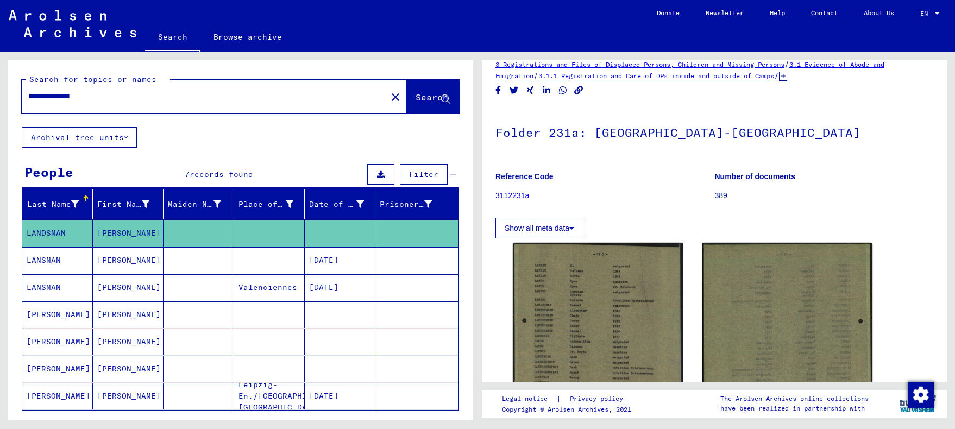
click at [96, 260] on mat-cell "Georges" at bounding box center [128, 260] width 71 height 27
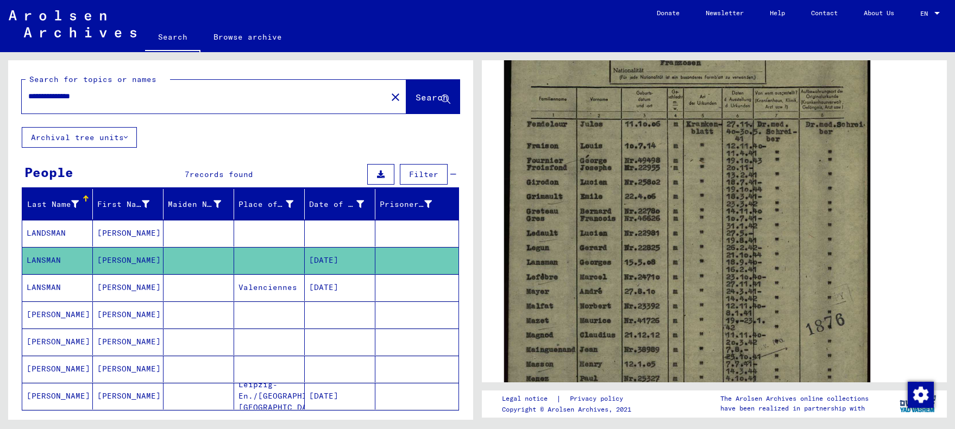
scroll to position [326, 0]
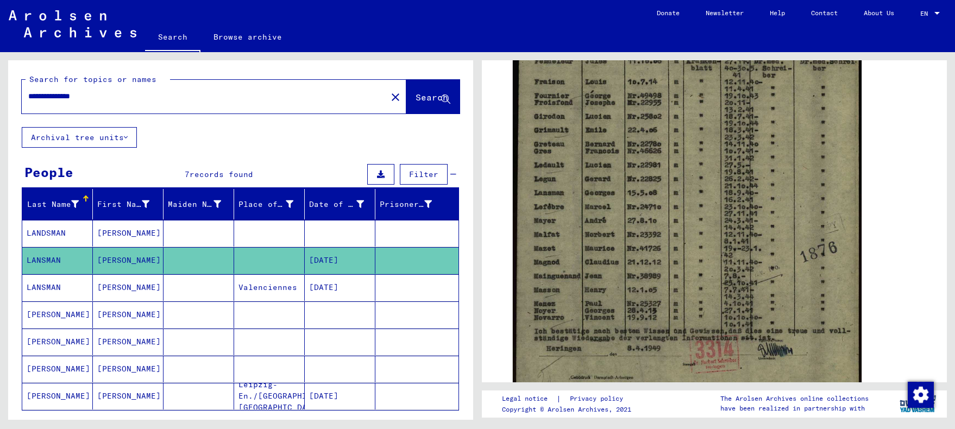
click at [113, 286] on mat-cell "GEORGES" at bounding box center [128, 287] width 71 height 27
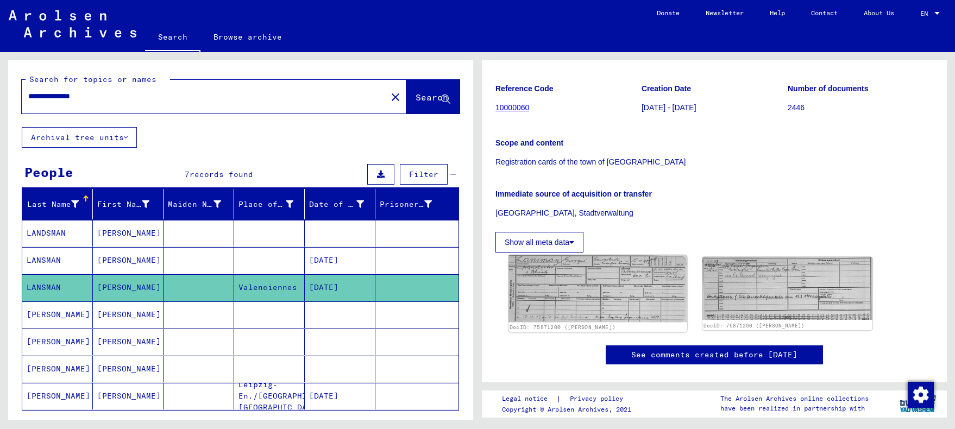
scroll to position [163, 0]
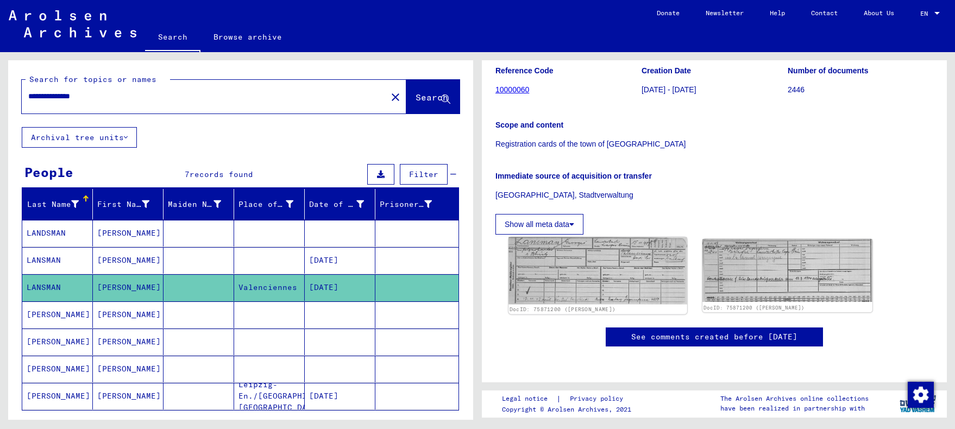
click at [559, 258] on img at bounding box center [597, 270] width 179 height 67
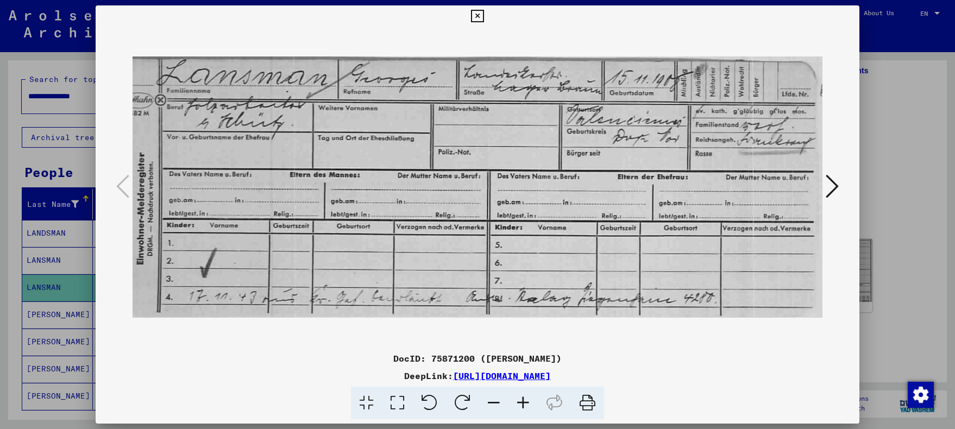
click at [477, 20] on icon at bounding box center [477, 16] width 12 height 13
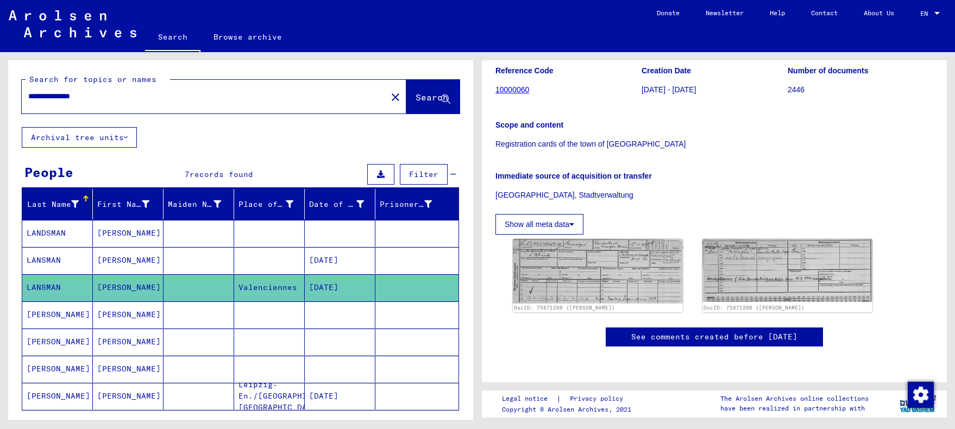
click at [103, 309] on mat-cell "George" at bounding box center [128, 314] width 71 height 27
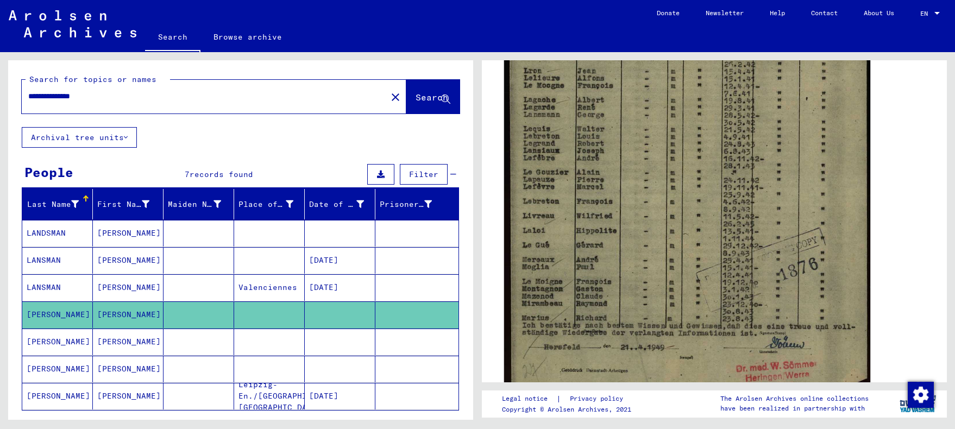
scroll to position [326, 0]
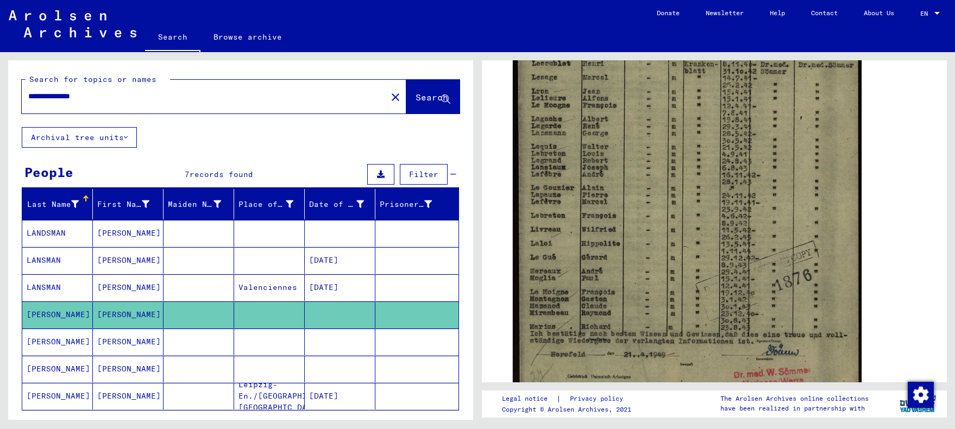
click at [109, 343] on mat-cell "George" at bounding box center [128, 341] width 71 height 27
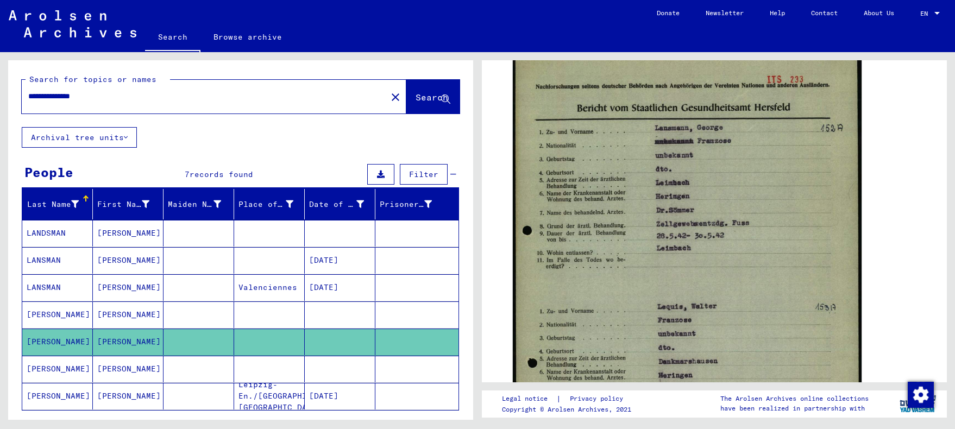
scroll to position [217, 0]
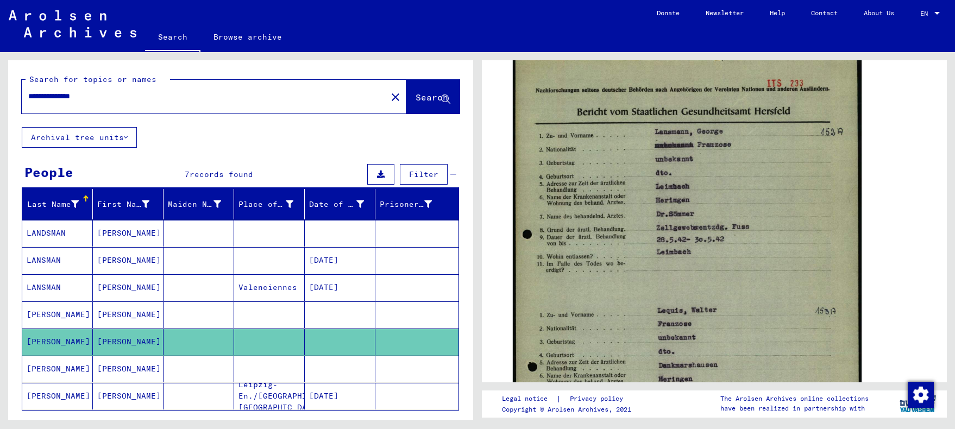
click at [117, 364] on mat-cell "GEORGE" at bounding box center [128, 369] width 71 height 27
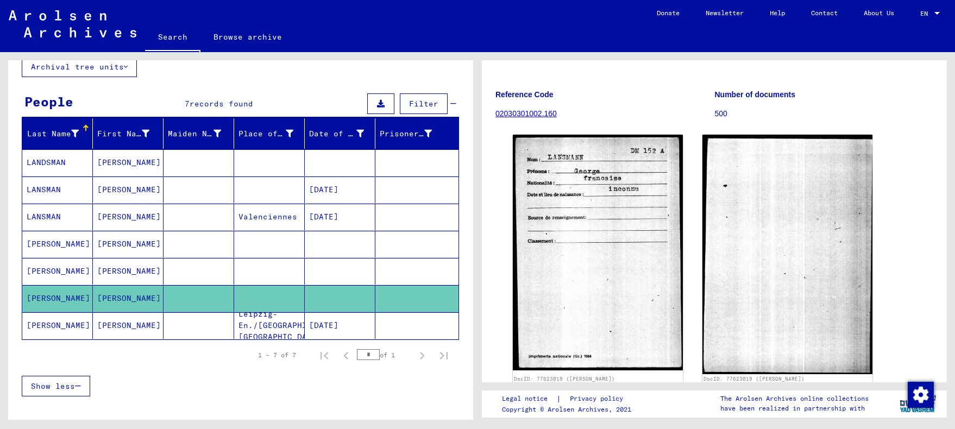
scroll to position [109, 0]
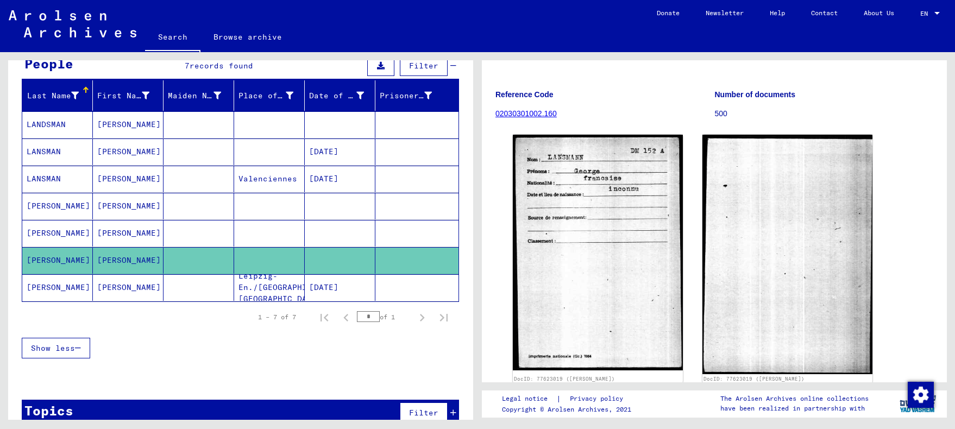
click at [110, 284] on mat-cell "Emil Georg" at bounding box center [128, 287] width 71 height 27
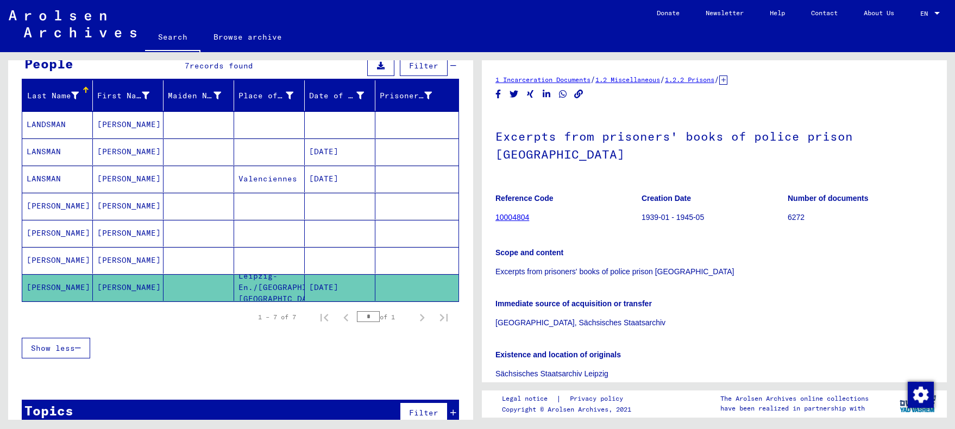
click at [123, 123] on mat-cell "Georg" at bounding box center [128, 124] width 71 height 27
